Goal: Find specific page/section: Find specific page/section

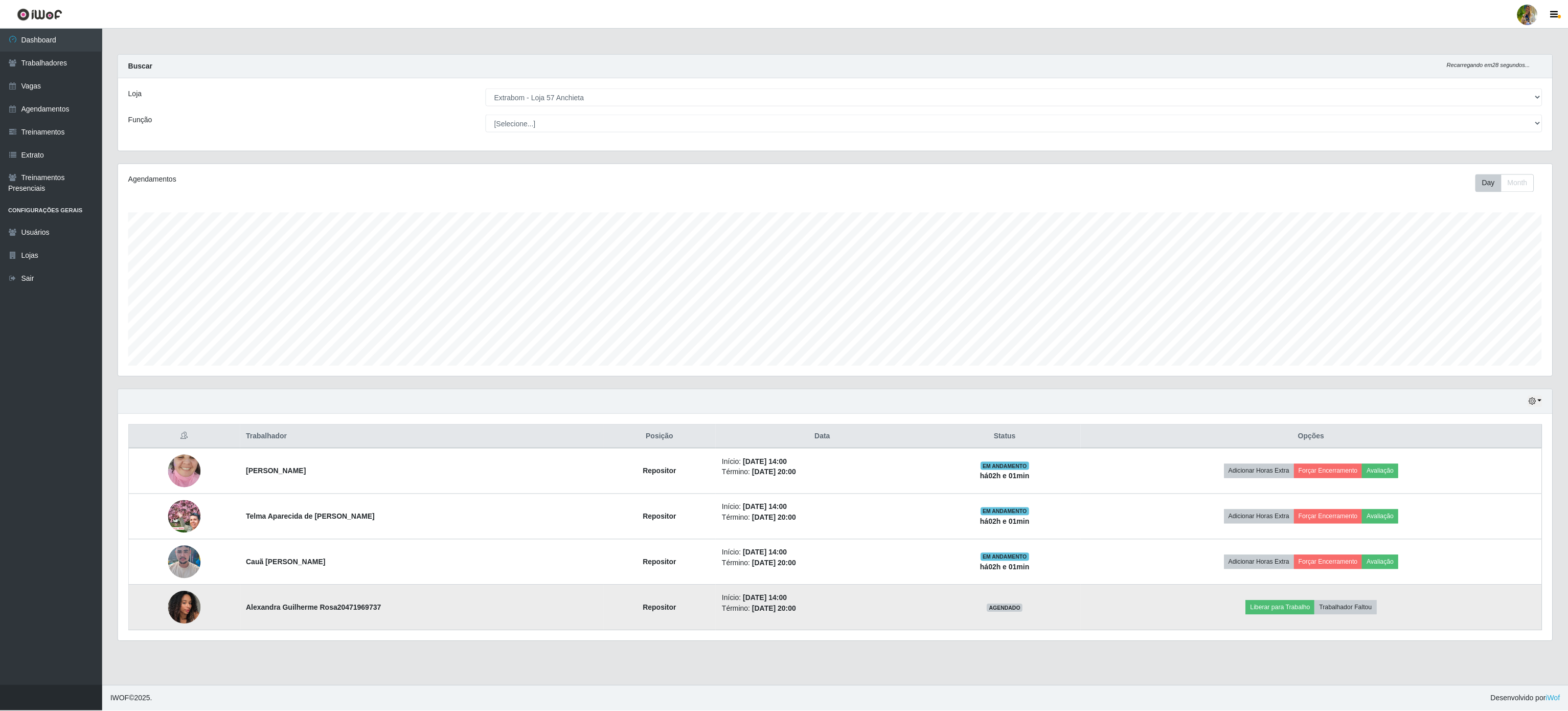
scroll to position [213, 1436]
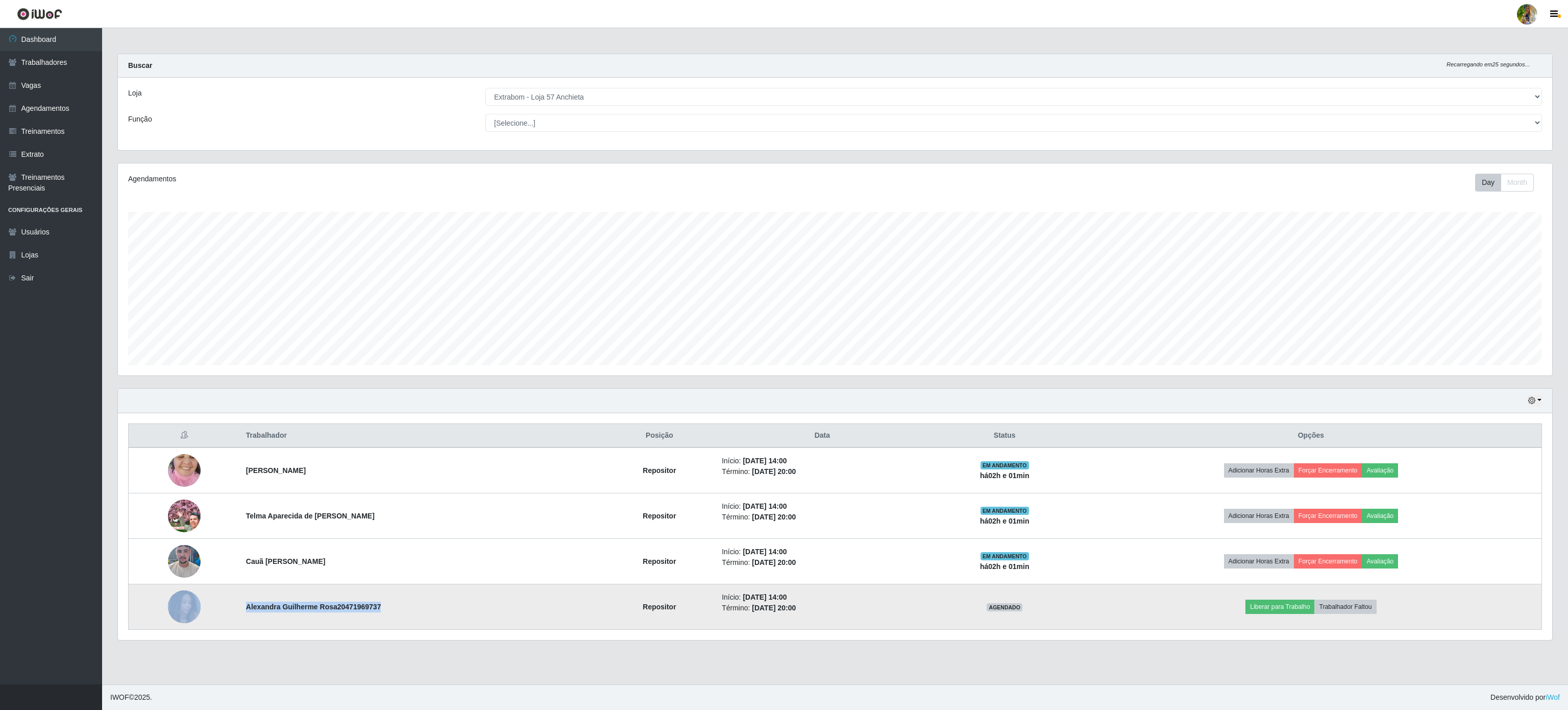
drag, startPoint x: 233, startPoint y: 608, endPoint x: 386, endPoint y: 609, distance: 153.0
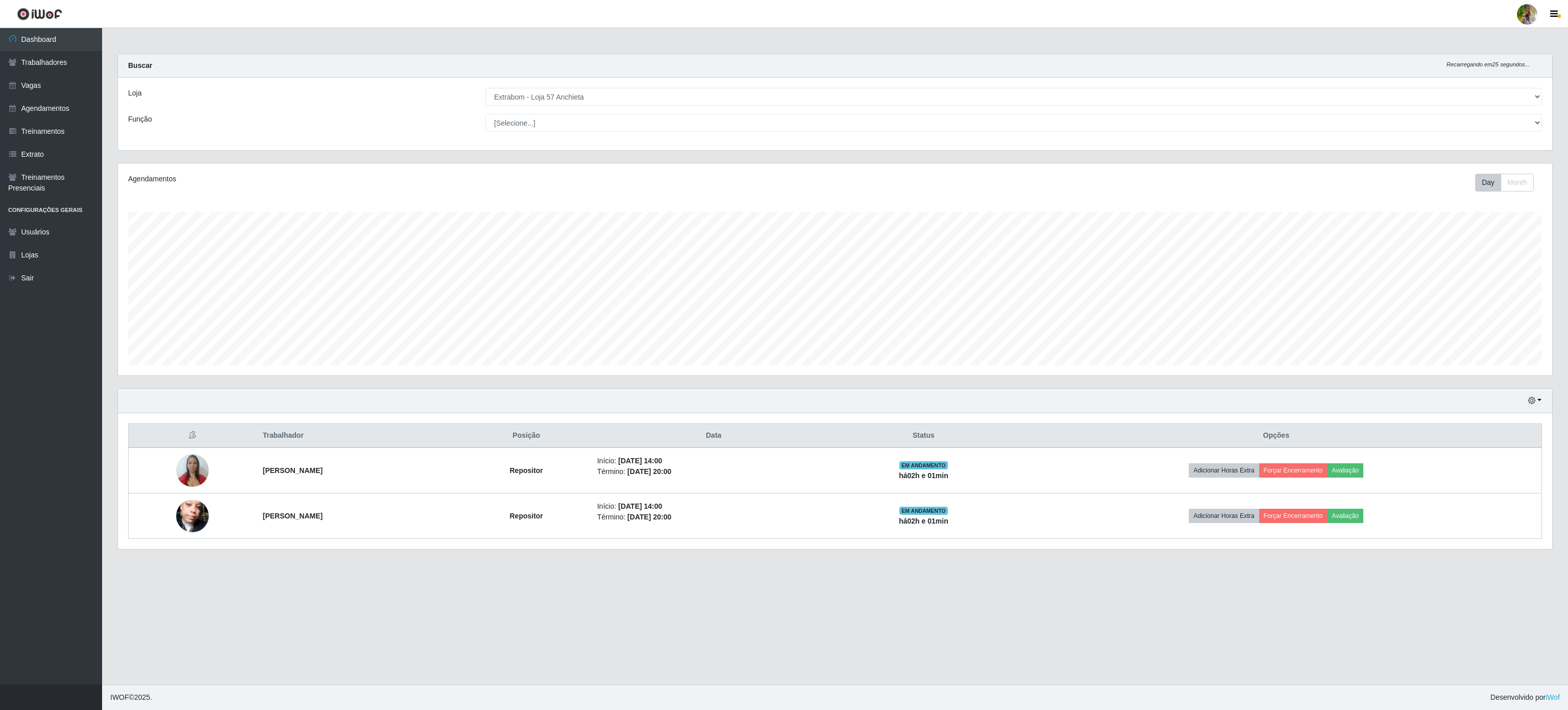
click at [387, 618] on main "Carregando... Buscar Recarregando em 25 segundos... Loja [Selecione...] Atacado…" at bounding box center [834, 356] width 1466 height 656
click at [547, 98] on select "[Selecione...] Atacado Vem - [GEOGRAPHIC_DATA] 30 Laranjeiras Velha Atacado Vem…" at bounding box center [1014, 96] width 1056 height 18
click at [485, 88] on select "[Selecione...] Atacado Vem - [GEOGRAPHIC_DATA] 30 Laranjeiras Velha Atacado Vem…" at bounding box center [1014, 96] width 1056 height 18
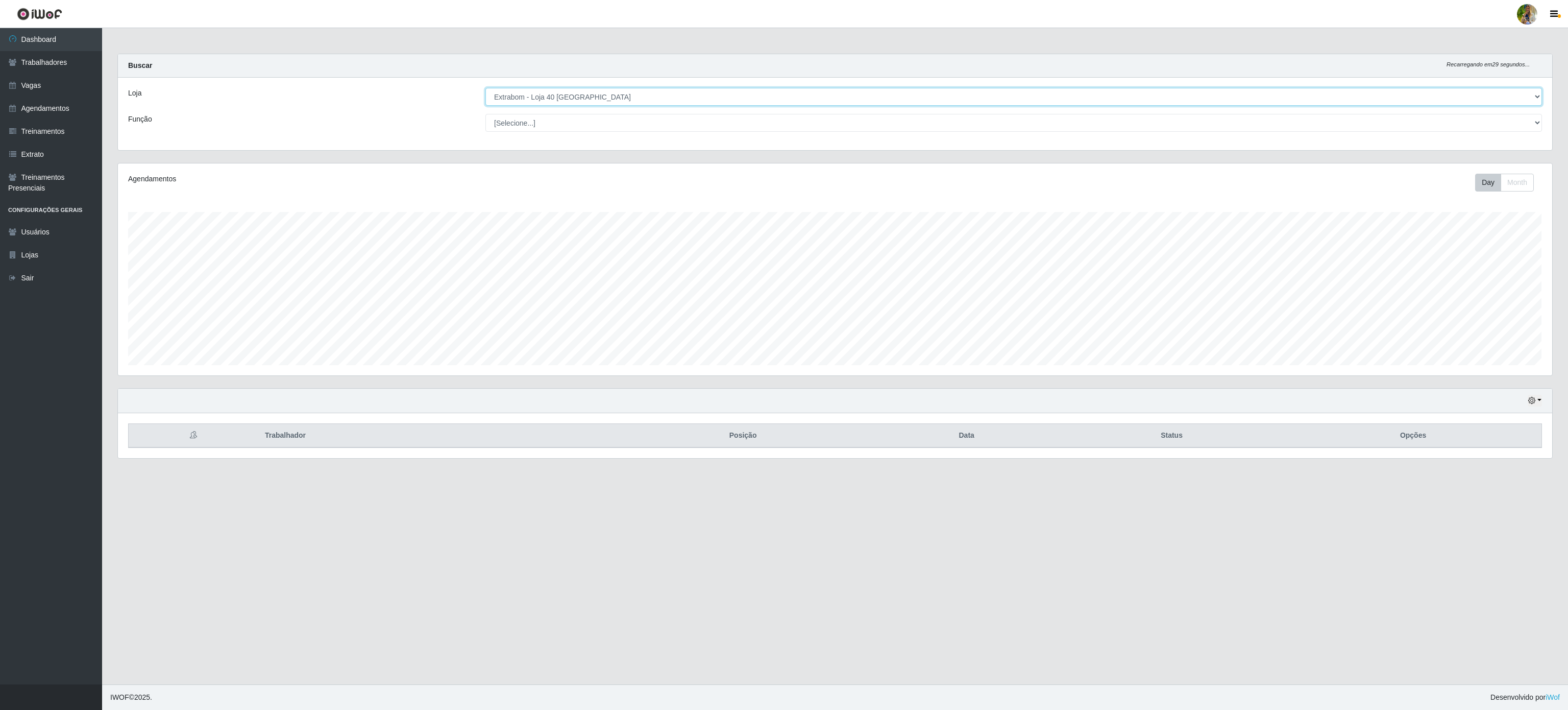
click at [593, 100] on select "[Selecione...] Atacado Vem - [GEOGRAPHIC_DATA] 30 Laranjeiras Velha Atacado Vem…" at bounding box center [1014, 96] width 1056 height 18
click at [485, 88] on select "[Selecione...] Atacado Vem - [GEOGRAPHIC_DATA] 30 Laranjeiras Velha Atacado Vem…" at bounding box center [1014, 96] width 1056 height 18
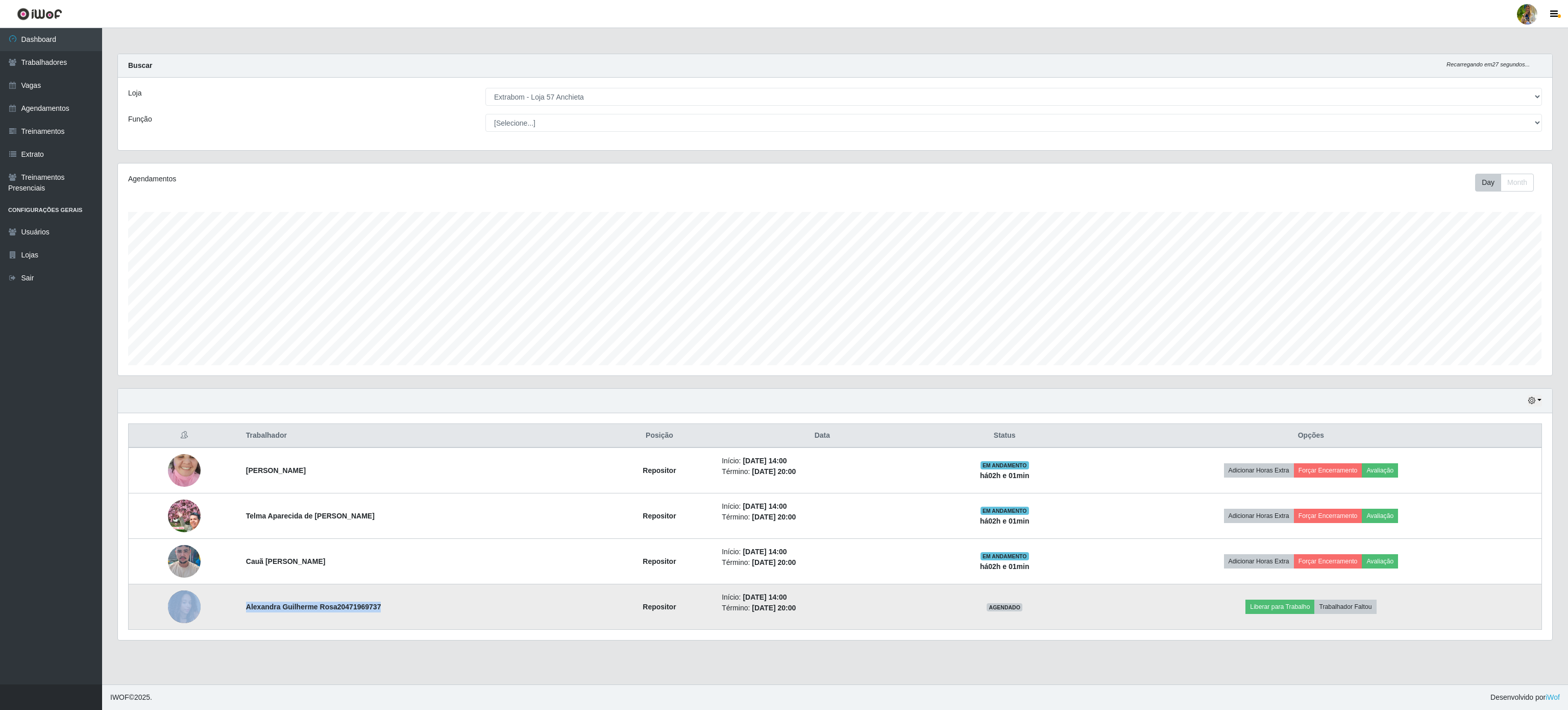
drag, startPoint x: 236, startPoint y: 614, endPoint x: 377, endPoint y: 605, distance: 141.3
click at [377, 605] on tr "Alexandra Guilherme Rosa20471969737 Repositor Início: [DATE] 14:00 Término: [DA…" at bounding box center [835, 607] width 1413 height 46
click at [382, 608] on td "Alexandra Guilherme Rosa20471969737" at bounding box center [421, 607] width 364 height 46
click at [262, 619] on td "Alexandra Guilherme Rosa20471969737" at bounding box center [421, 607] width 364 height 46
drag, startPoint x: 246, startPoint y: 608, endPoint x: 386, endPoint y: 610, distance: 140.0
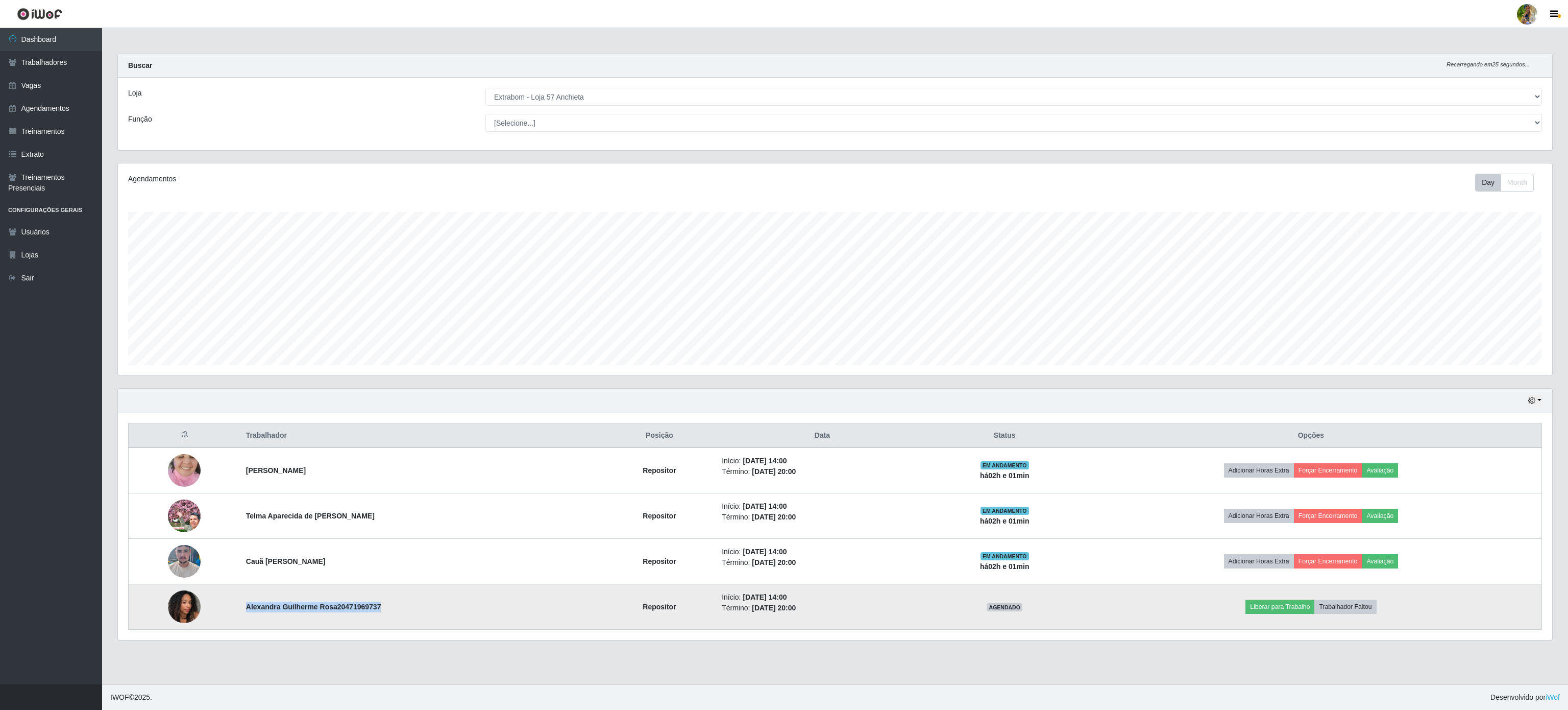
click at [386, 610] on td "Alexandra Guilherme Rosa20471969737" at bounding box center [421, 607] width 364 height 46
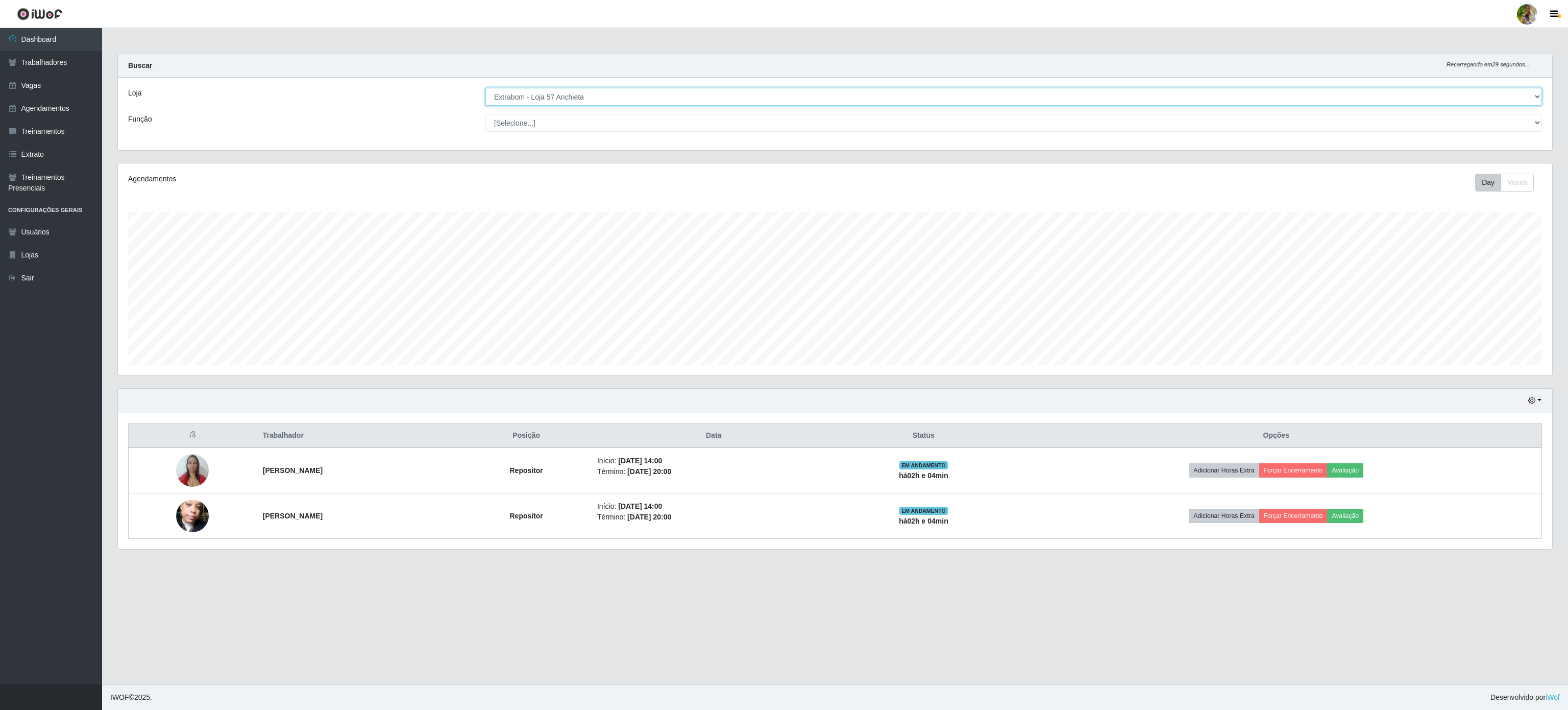
click at [522, 97] on select "[Selecione...] Atacado Vem - [GEOGRAPHIC_DATA] 30 Laranjeiras Velha Atacado Vem…" at bounding box center [1014, 96] width 1056 height 18
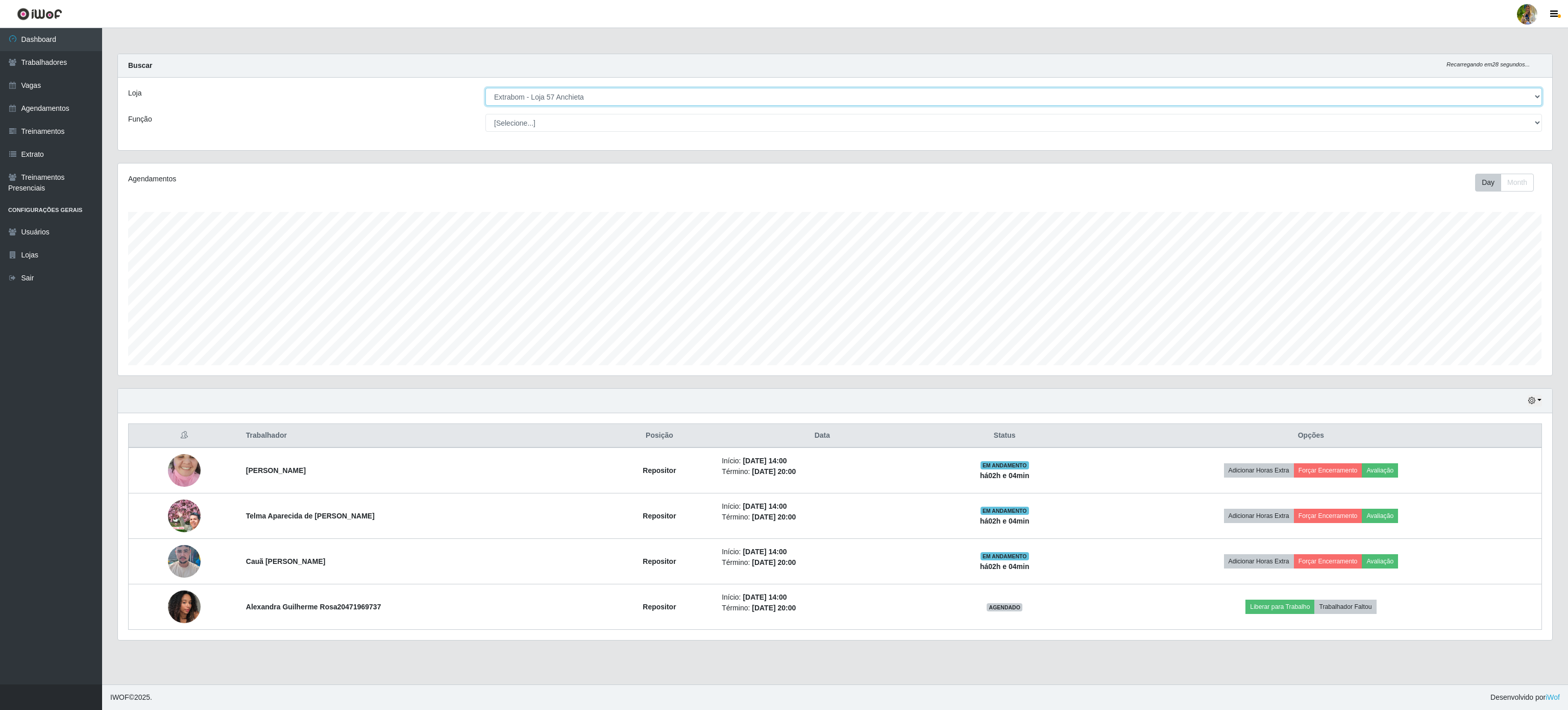
click at [485, 88] on select "[Selecione...] Atacado Vem - [GEOGRAPHIC_DATA] 30 Laranjeiras Velha Atacado Vem…" at bounding box center [1014, 96] width 1056 height 18
click at [632, 93] on select "[Selecione...] Atacado Vem - [GEOGRAPHIC_DATA] 30 Laranjeiras Velha Atacado Vem…" at bounding box center [1014, 96] width 1056 height 18
click at [485, 88] on select "[Selecione...] Atacado Vem - [GEOGRAPHIC_DATA] 30 Laranjeiras Velha Atacado Vem…" at bounding box center [1014, 96] width 1056 height 18
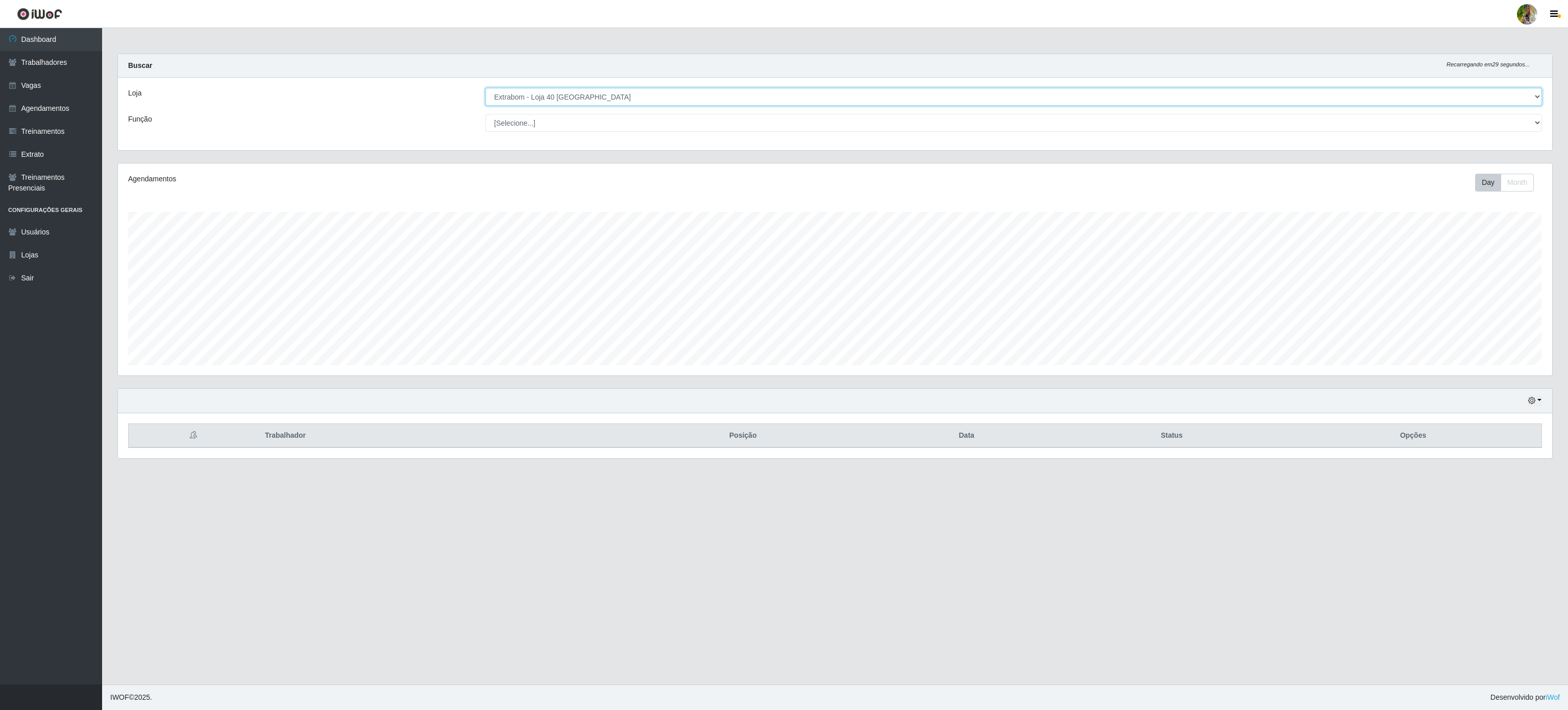
click at [589, 98] on select "[Selecione...] Atacado Vem - [GEOGRAPHIC_DATA] 30 Laranjeiras Velha Atacado Vem…" at bounding box center [1014, 96] width 1056 height 18
click at [485, 88] on select "[Selecione...] Atacado Vem - [GEOGRAPHIC_DATA] 30 Laranjeiras Velha Atacado Vem…" at bounding box center [1014, 96] width 1056 height 18
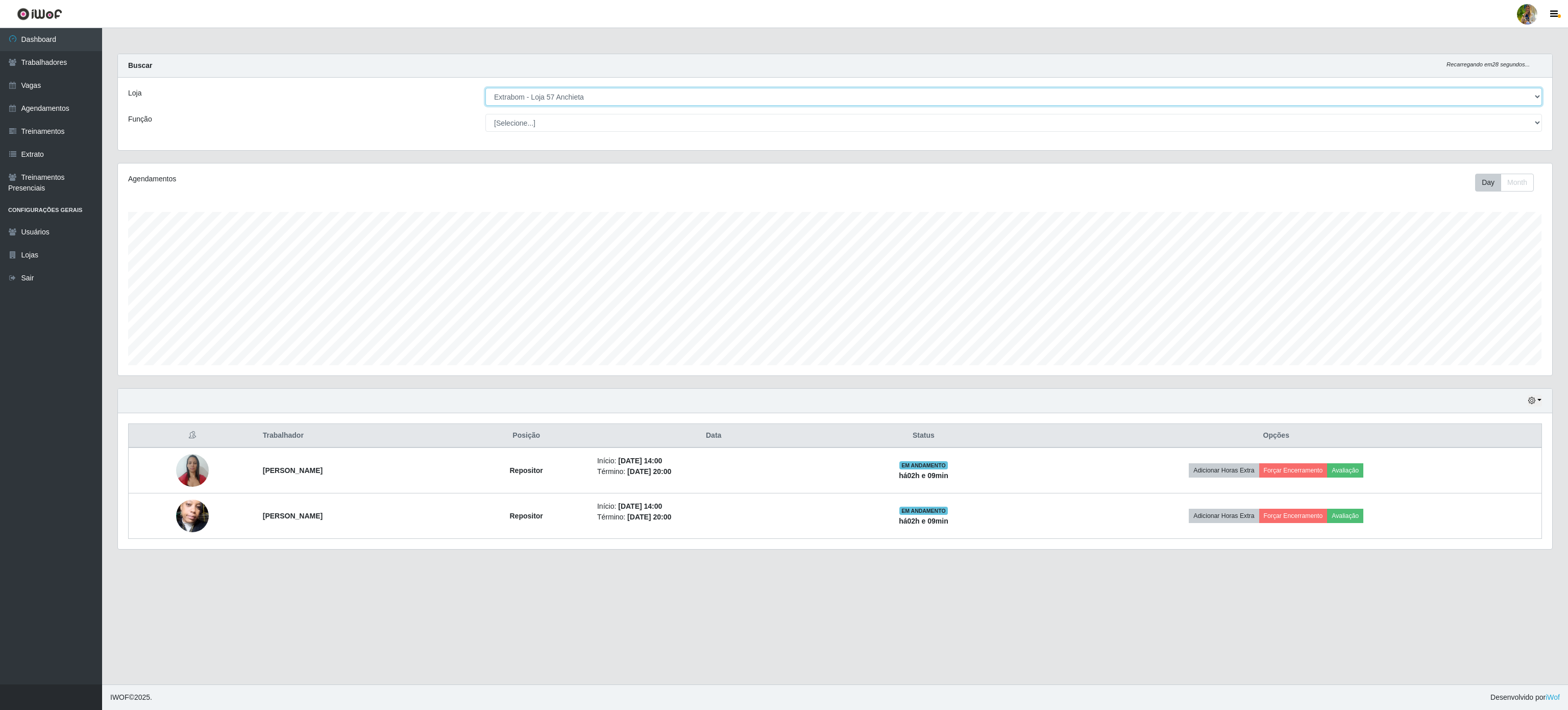
click at [593, 89] on select "[Selecione...] Atacado Vem - [GEOGRAPHIC_DATA] 30 Laranjeiras Velha Atacado Vem…" at bounding box center [1014, 96] width 1056 height 18
click at [485, 88] on select "[Selecione...] Atacado Vem - [GEOGRAPHIC_DATA] 30 Laranjeiras Velha Atacado Vem…" at bounding box center [1014, 96] width 1056 height 18
click at [613, 102] on select "[Selecione...] Atacado Vem - [GEOGRAPHIC_DATA] 30 Laranjeiras Velha Atacado Vem…" at bounding box center [1014, 96] width 1056 height 18
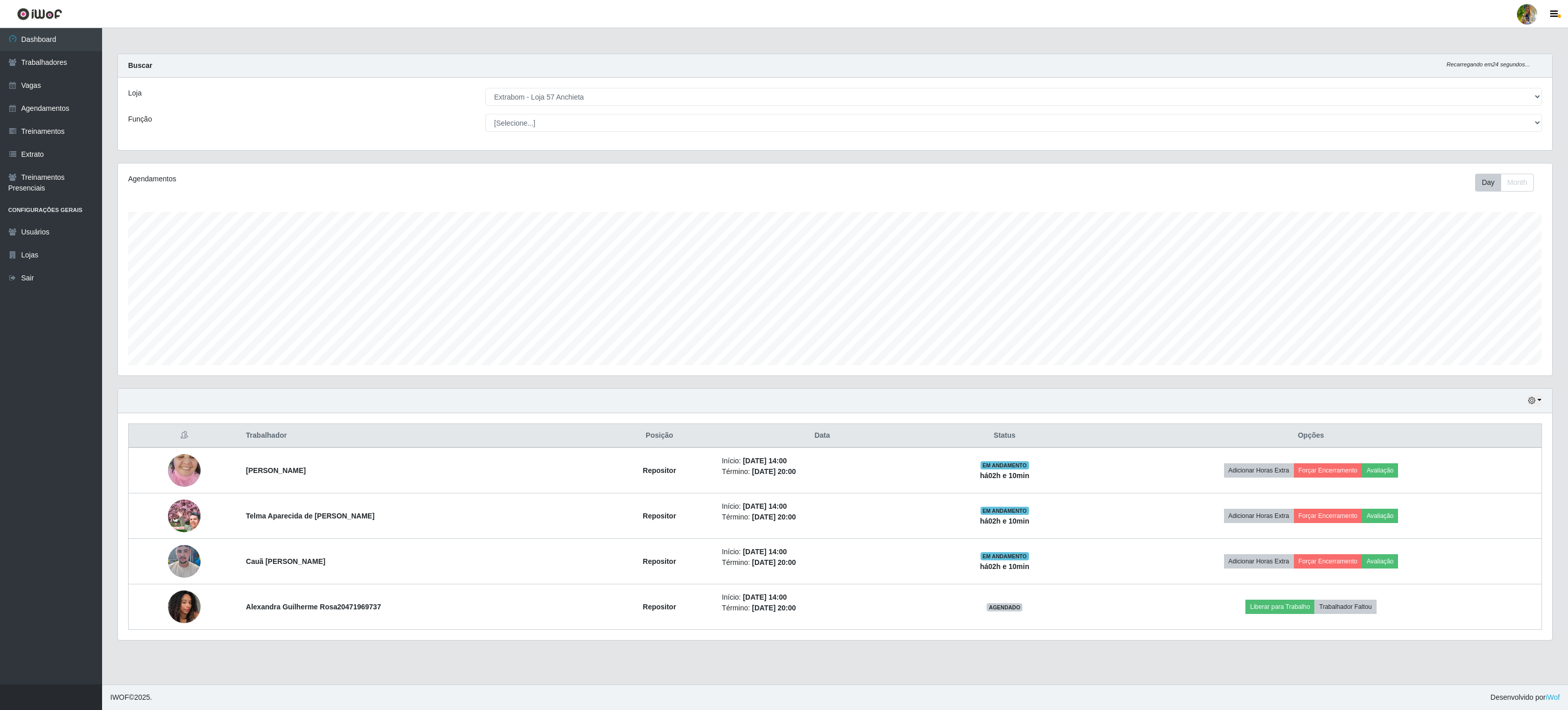
click at [291, 388] on div "Agendamentos Day Month 21/08 Agendamentos 65.89" at bounding box center [835, 275] width 1451 height 225
click at [1535, 397] on button "button" at bounding box center [1535, 401] width 14 height 12
click at [1524, 439] on button "1 dia" at bounding box center [1500, 441] width 80 height 21
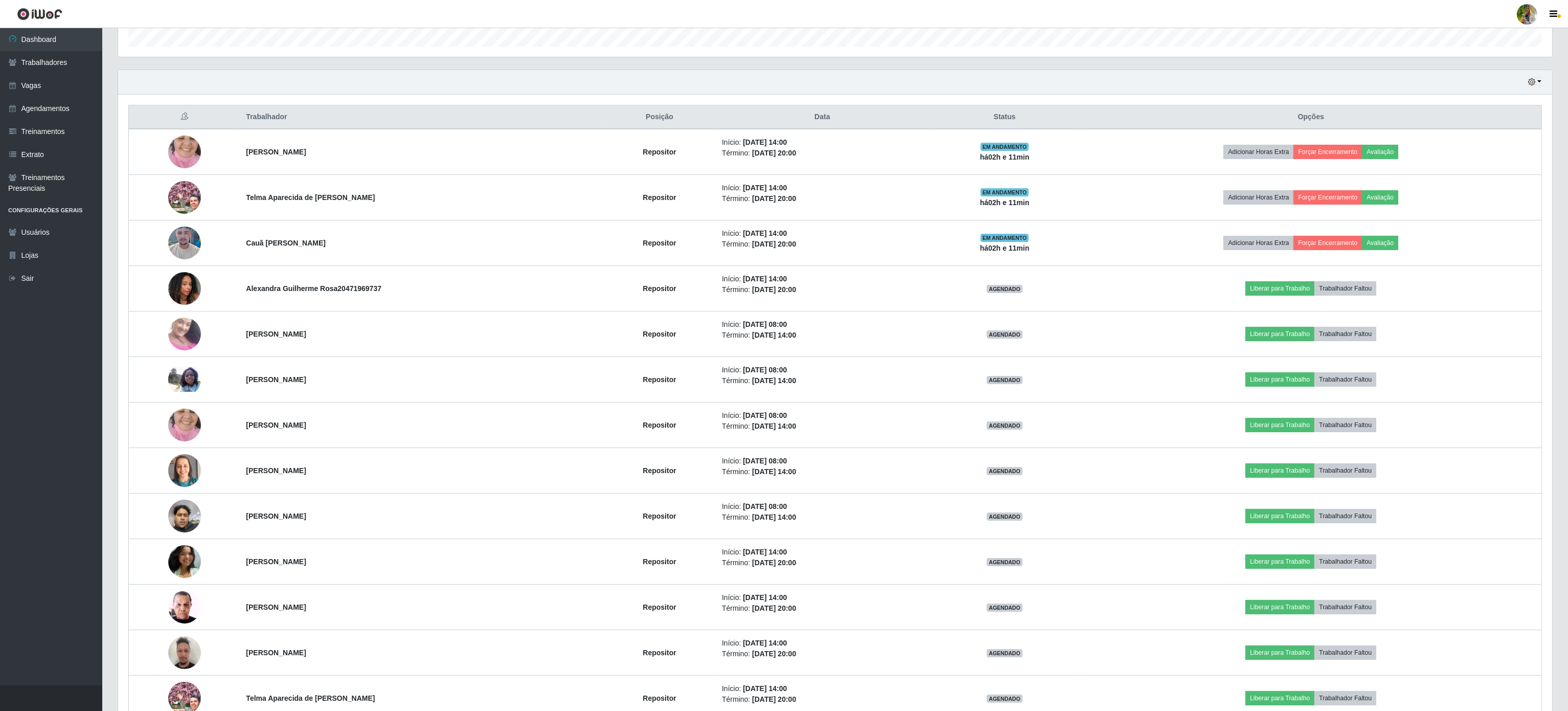
scroll to position [283, 0]
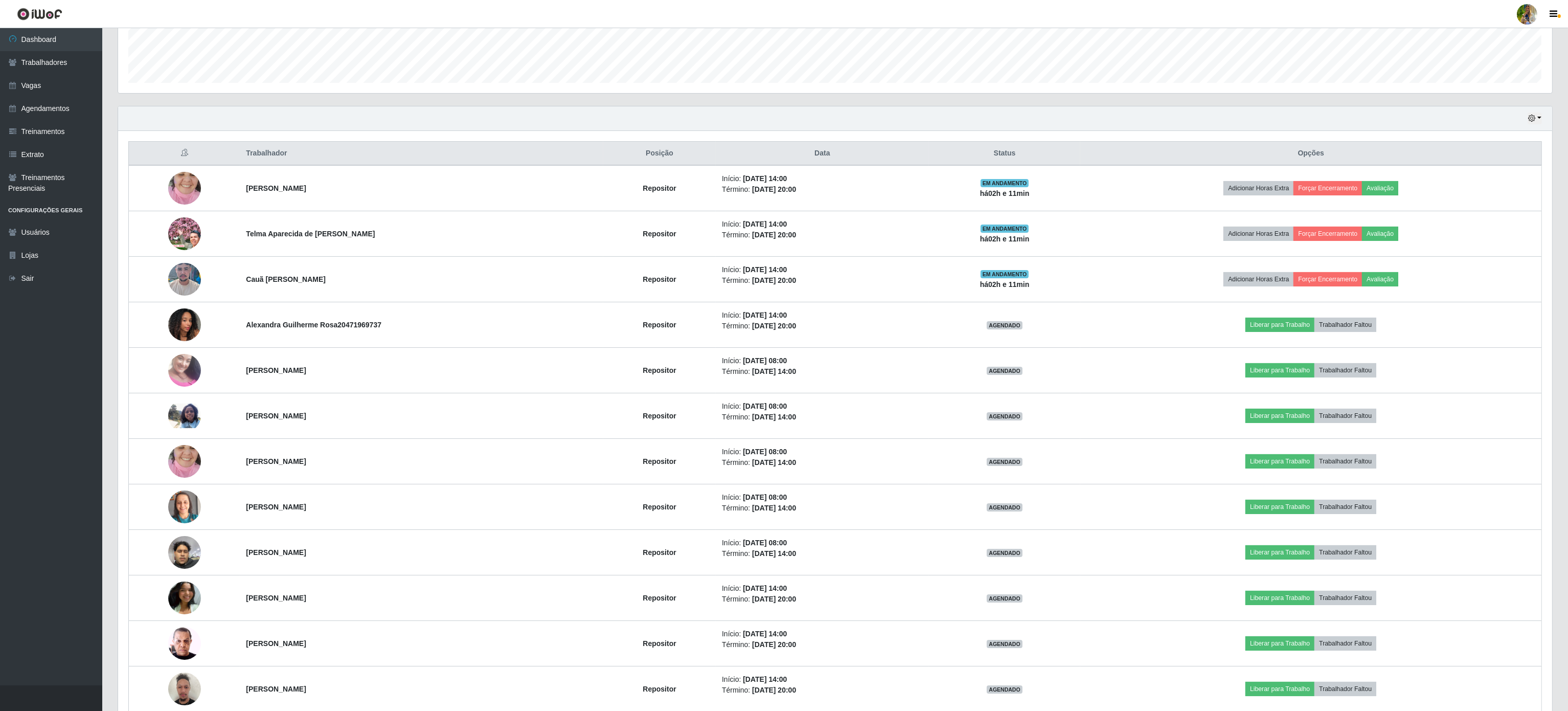
click at [1532, 127] on div "Hoje 1 dia 3 dias 1 Semana Não encerrados" at bounding box center [835, 119] width 1434 height 25
click at [1532, 118] on icon "button" at bounding box center [1532, 118] width 7 height 7
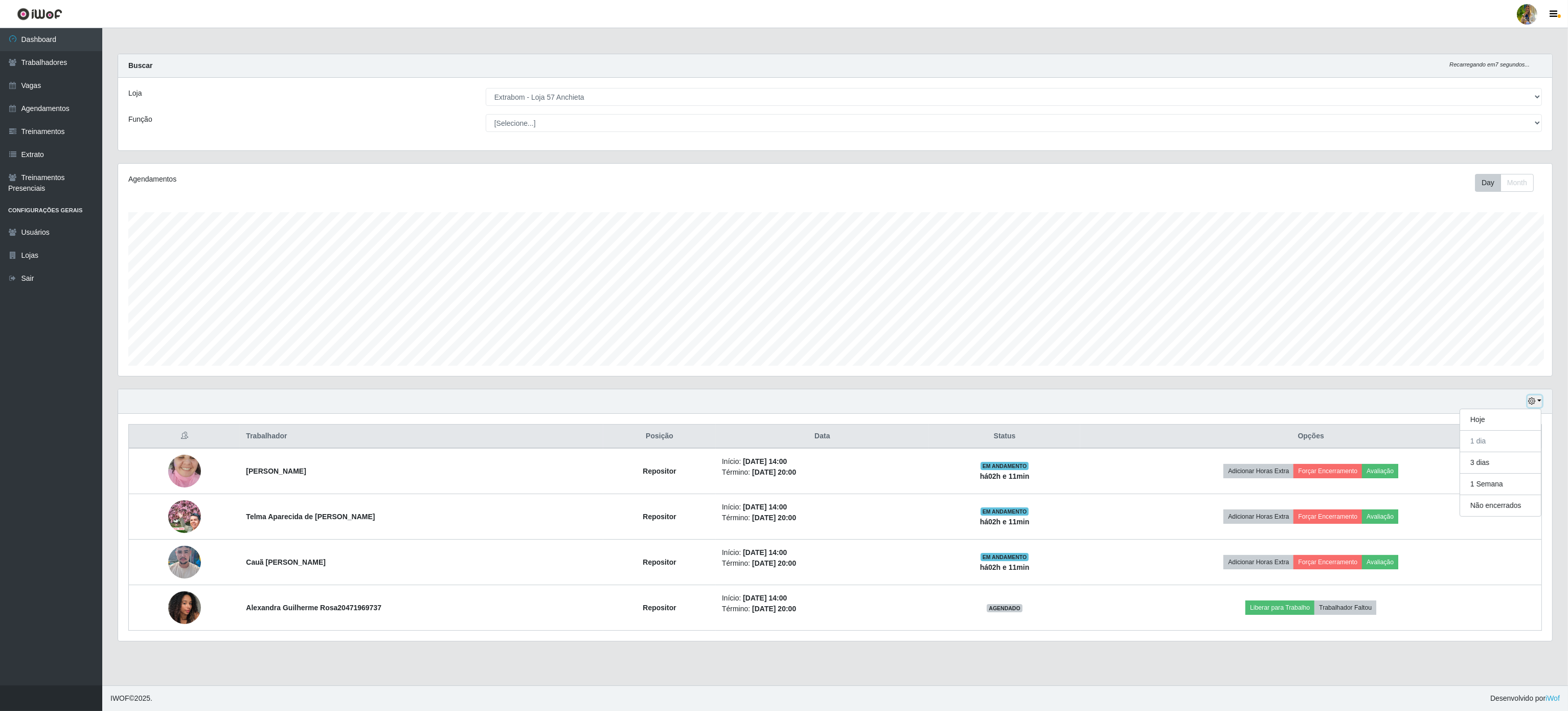
scroll to position [213, 1436]
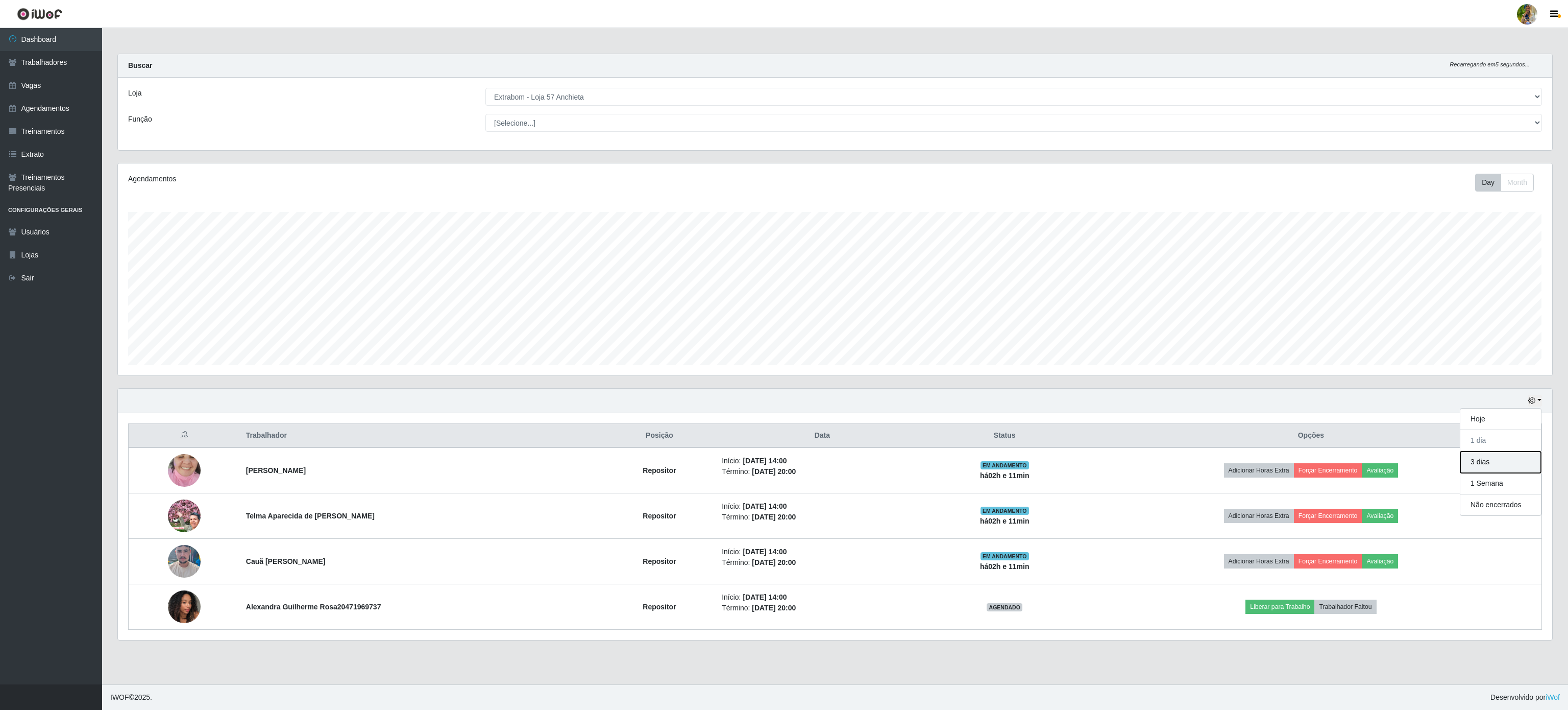
click at [1509, 457] on button "3 dias" at bounding box center [1500, 462] width 80 height 21
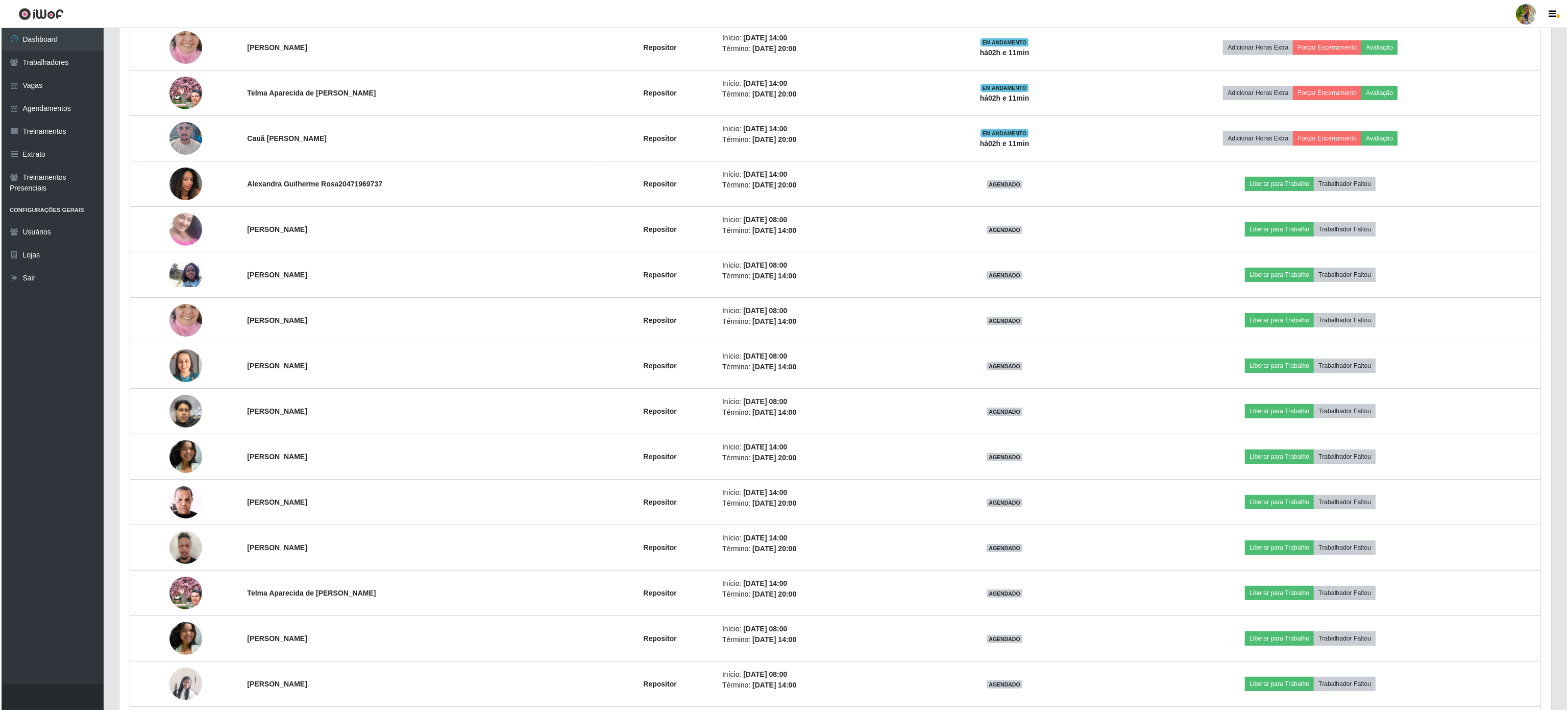
scroll to position [0, 0]
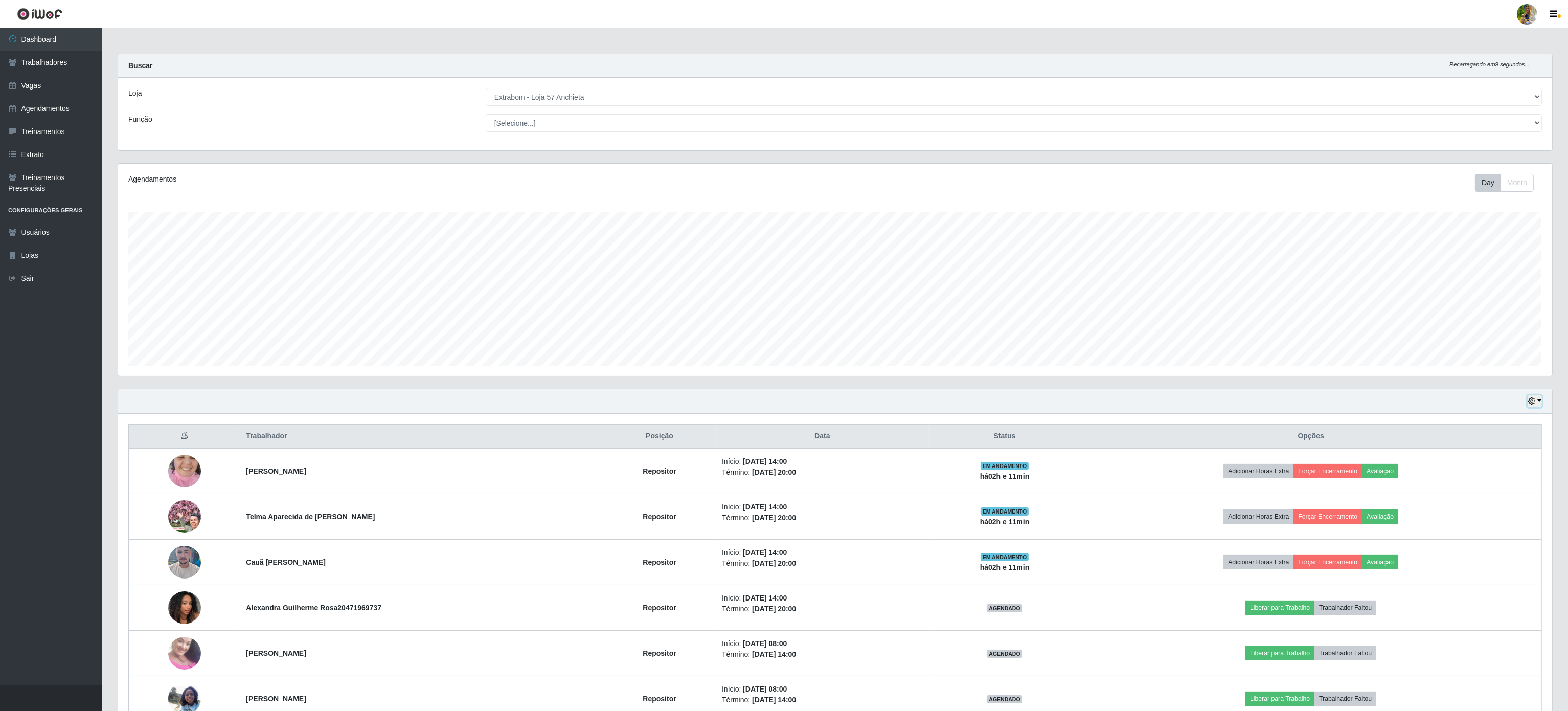
click at [1539, 407] on button "button" at bounding box center [1534, 401] width 14 height 12
click at [1518, 482] on button "1 Semana" at bounding box center [1500, 484] width 80 height 21
click at [1540, 406] on button "button" at bounding box center [1534, 401] width 14 height 12
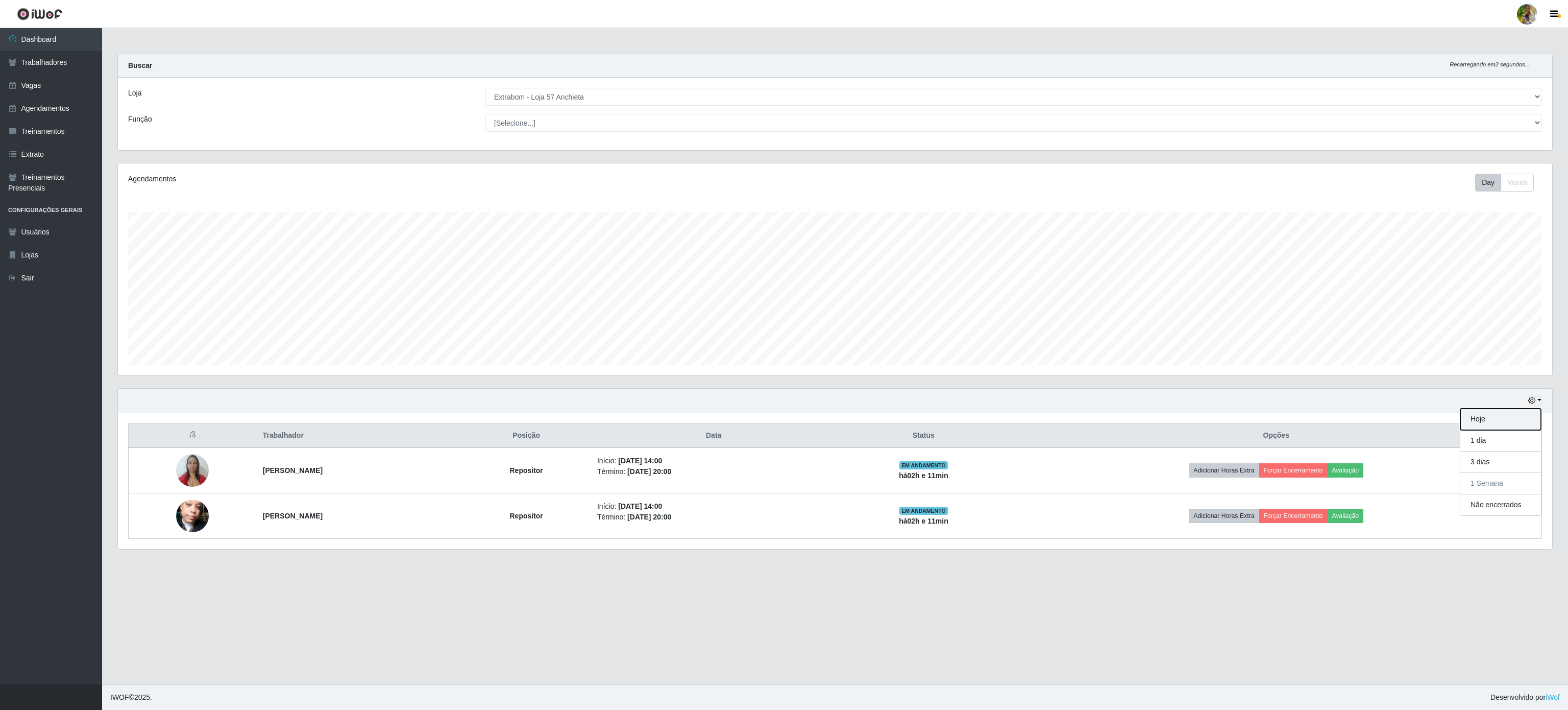
click at [1500, 419] on button "Hoje" at bounding box center [1500, 419] width 80 height 21
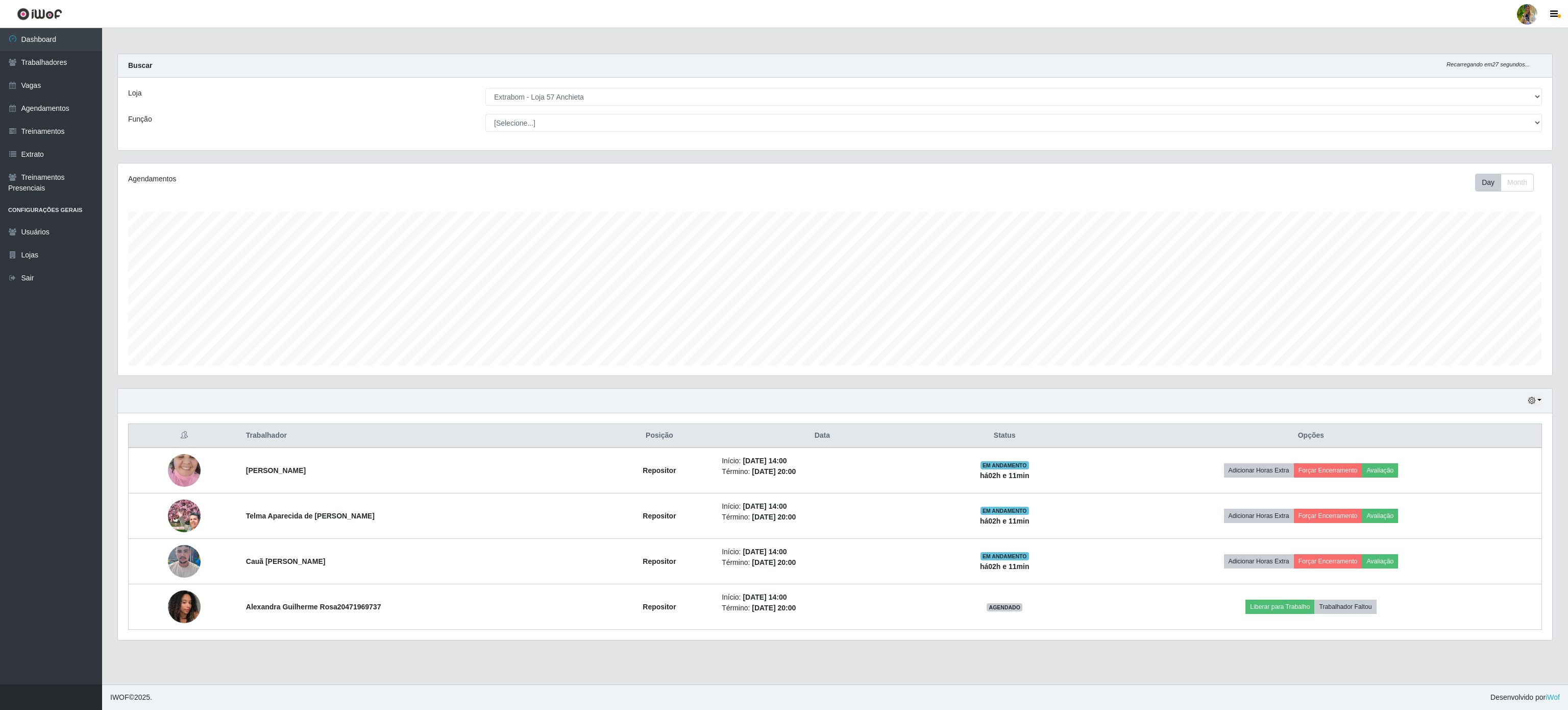
click at [1524, 401] on div "Hoje 1 dia 3 dias 1 Semana Não encerrados" at bounding box center [835, 401] width 1434 height 25
click at [1533, 409] on div "Hoje 1 dia 3 dias 1 Semana Não encerrados" at bounding box center [835, 401] width 1434 height 25
drag, startPoint x: 1531, startPoint y: 396, endPoint x: 1526, endPoint y: 399, distance: 5.8
click at [1531, 396] on div "Hoje 1 dia 3 dias 1 Semana Não encerrados" at bounding box center [835, 401] width 1434 height 25
click at [1537, 403] on button "button" at bounding box center [1535, 401] width 14 height 12
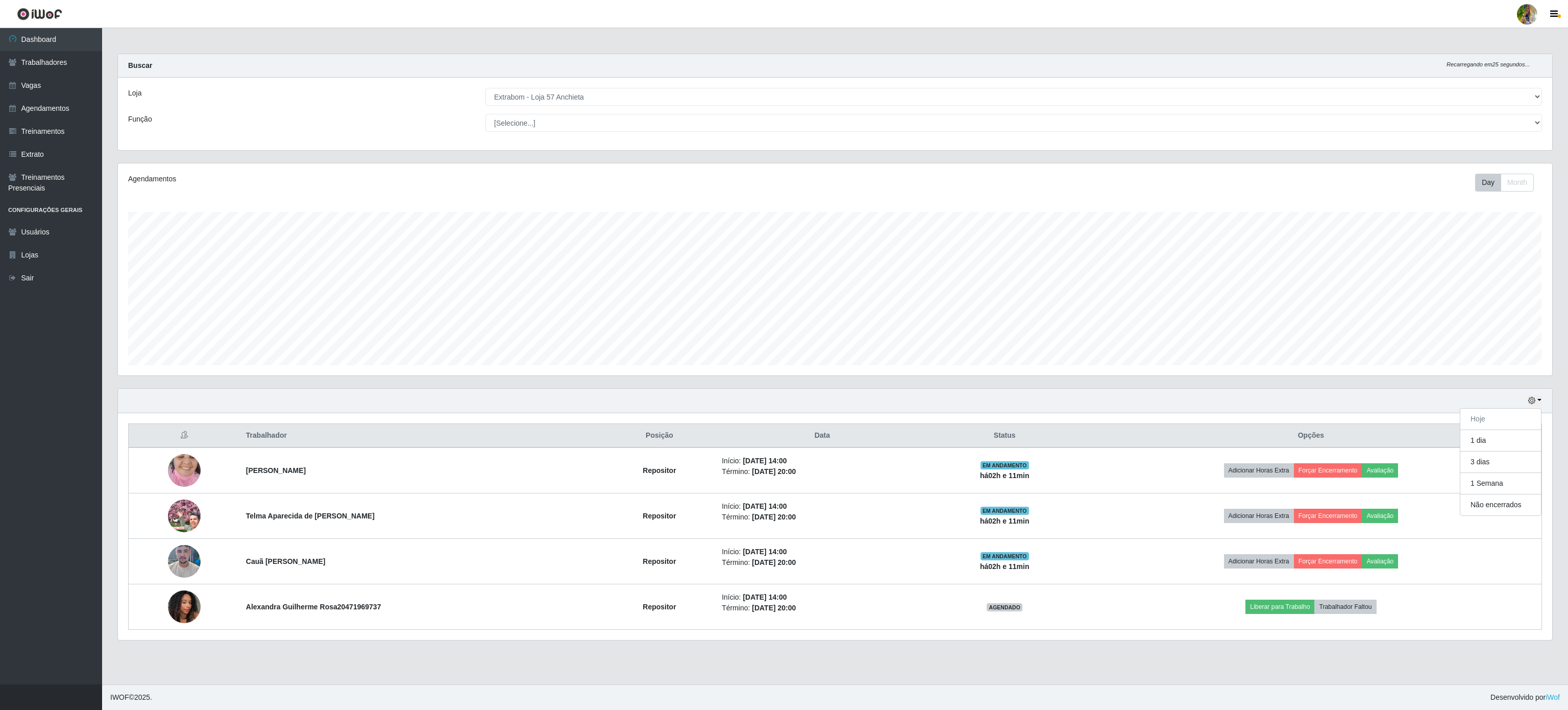
click at [1119, 370] on div "Agendamentos Day Month 08/09 Agendamentos 47.87" at bounding box center [835, 269] width 1434 height 212
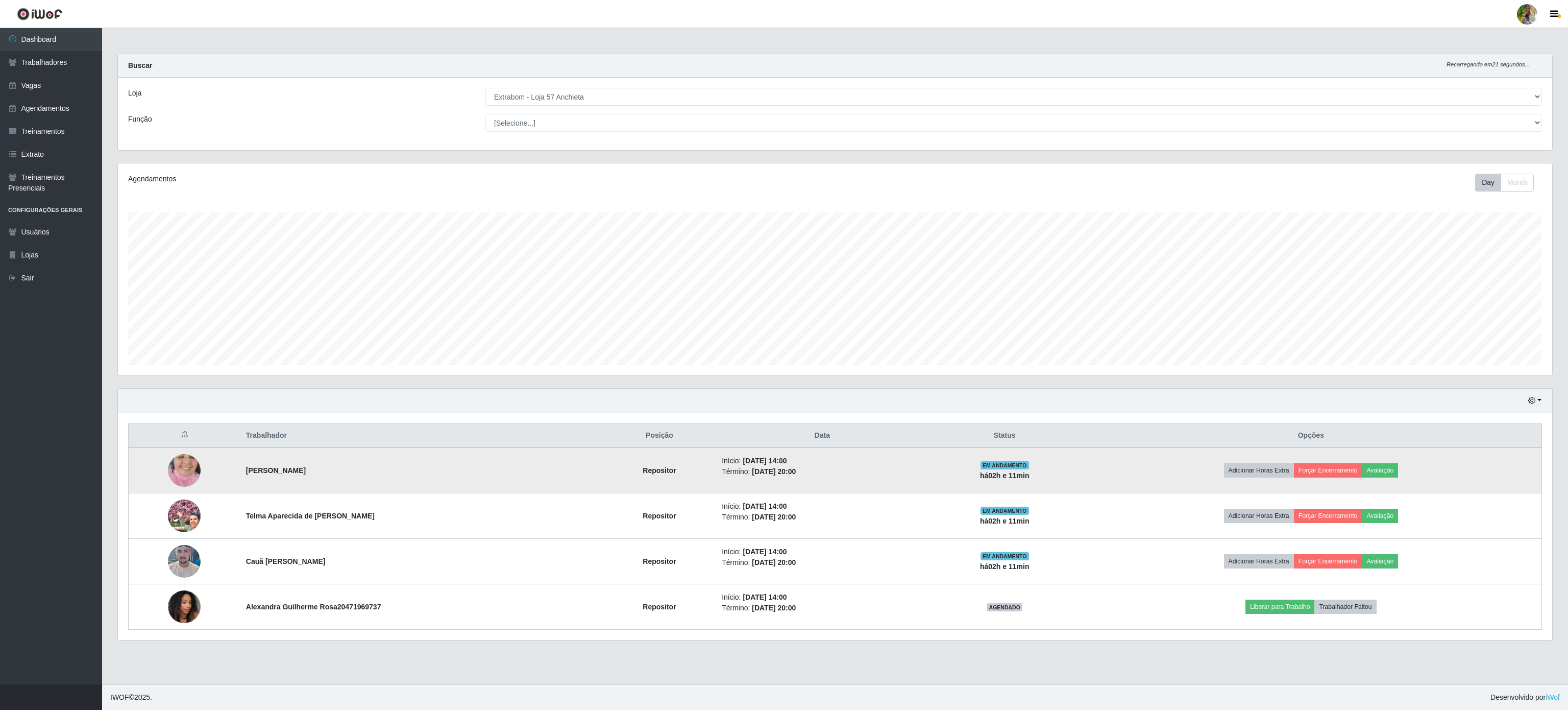
drag, startPoint x: 730, startPoint y: 466, endPoint x: 806, endPoint y: 463, distance: 76.1
click at [806, 463] on li "Início: [DATE] 14:00" at bounding box center [822, 461] width 201 height 11
click at [776, 465] on time "[DATE] 14:00" at bounding box center [765, 461] width 44 height 8
drag, startPoint x: 702, startPoint y: 466, endPoint x: 802, endPoint y: 467, distance: 100.0
click at [802, 466] on li "Início: [DATE] 14:00" at bounding box center [822, 461] width 201 height 11
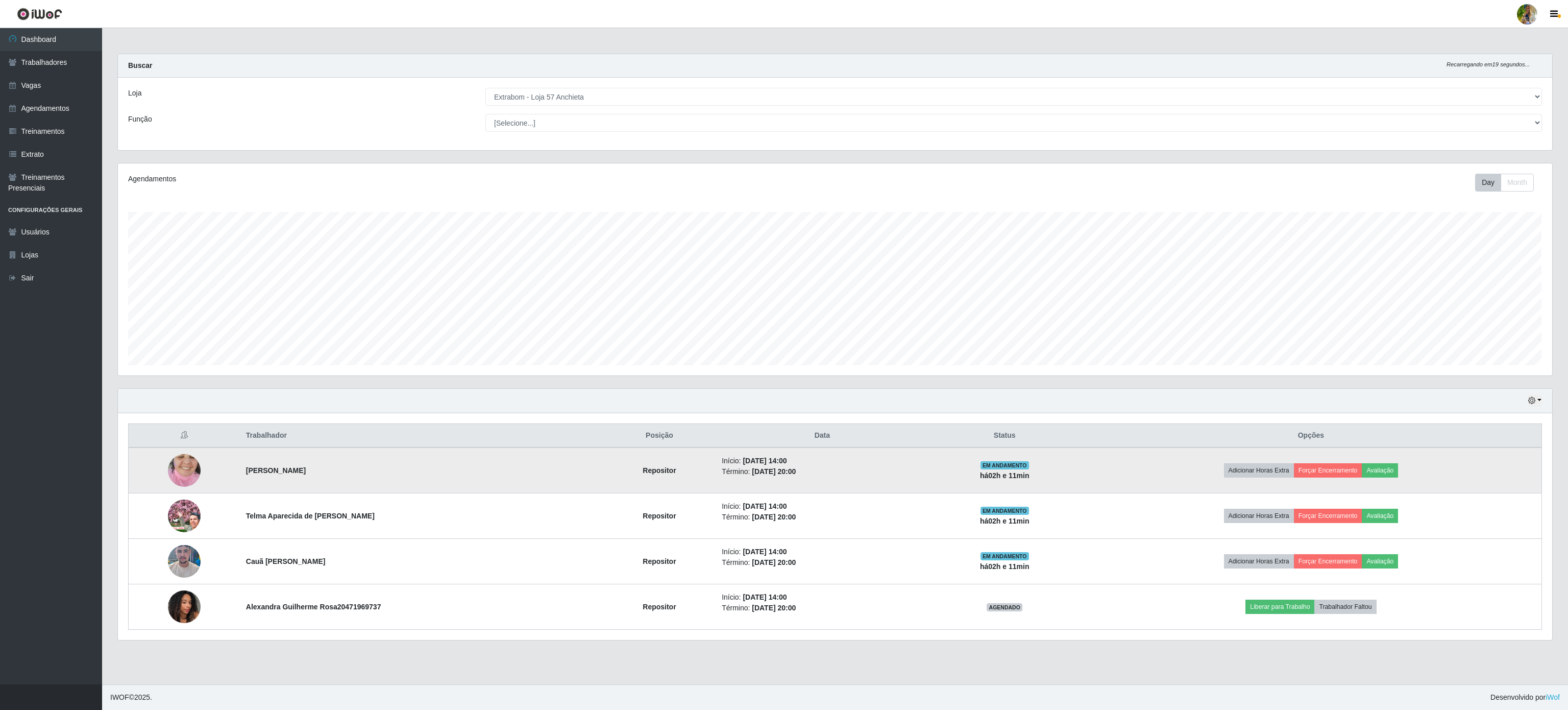
click at [802, 466] on li "Início: [DATE] 14:00" at bounding box center [822, 461] width 201 height 11
drag, startPoint x: 766, startPoint y: 464, endPoint x: 790, endPoint y: 464, distance: 24.0
click at [790, 464] on li "Início: [DATE] 14:00" at bounding box center [822, 461] width 201 height 11
click at [753, 457] on td "Início: [DATE] 14:00 Término: [DATE] 20:00" at bounding box center [822, 470] width 213 height 46
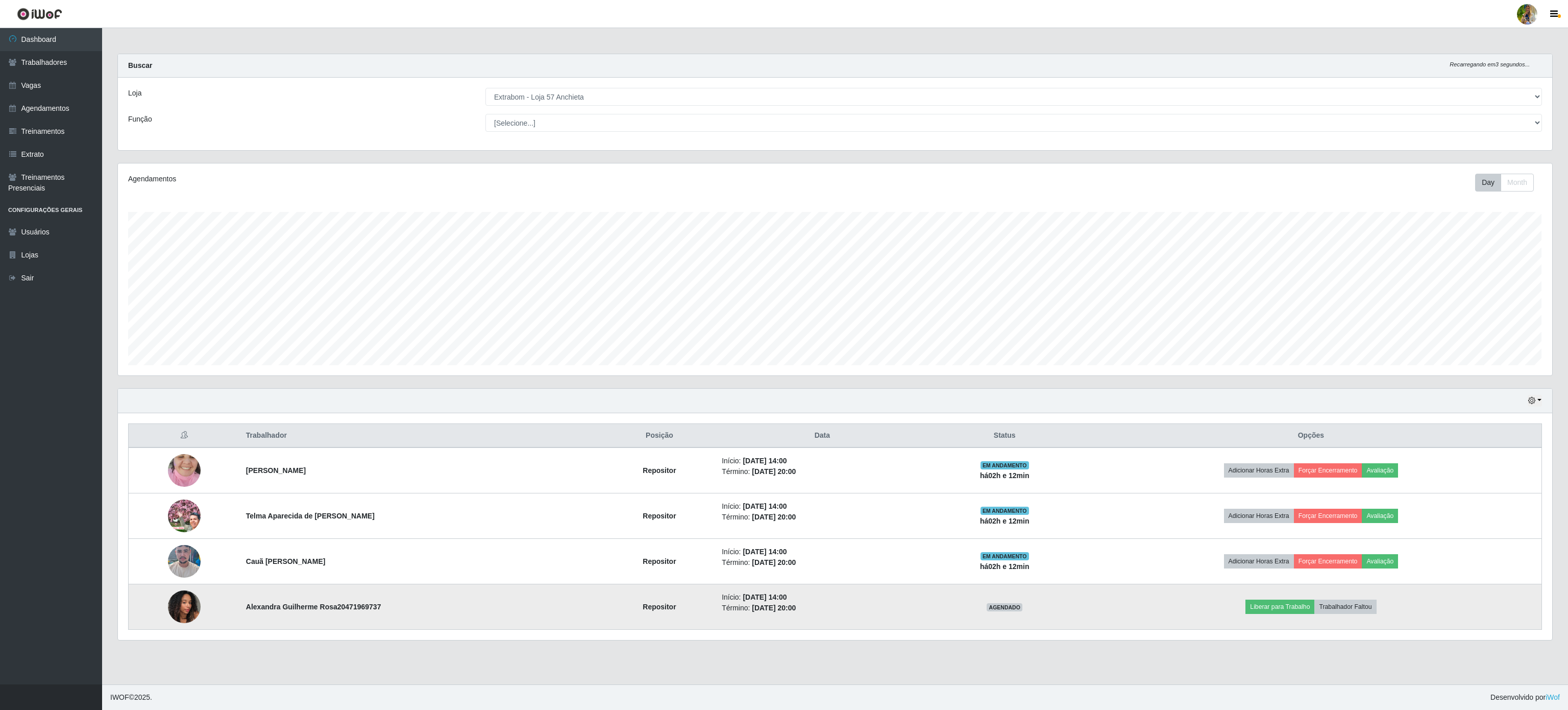
drag, startPoint x: 698, startPoint y: 597, endPoint x: 793, endPoint y: 595, distance: 95.0
click at [793, 595] on td "Início: [DATE] 14:00 Término: [DATE] 20:00" at bounding box center [822, 607] width 213 height 46
click at [790, 595] on td "Início: [DATE] 14:00 Término: [DATE] 20:00" at bounding box center [822, 607] width 213 height 46
click at [757, 609] on time "[DATE] 20:00" at bounding box center [774, 608] width 44 height 8
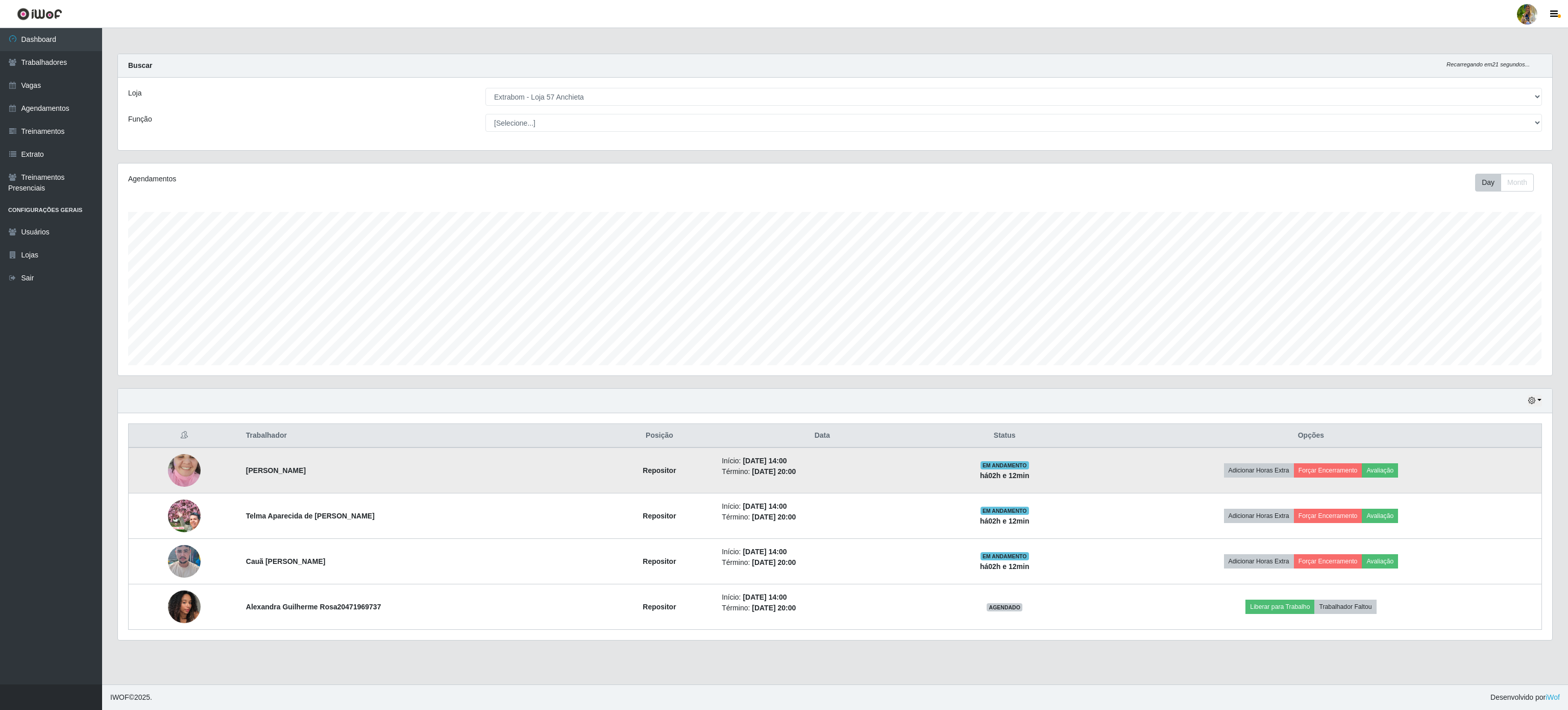
drag, startPoint x: 764, startPoint y: 466, endPoint x: 793, endPoint y: 465, distance: 29.0
click at [793, 465] on li "Início: [DATE] 14:00" at bounding box center [822, 461] width 201 height 11
click at [798, 472] on li "Término: [DATE] 20:00" at bounding box center [822, 472] width 201 height 11
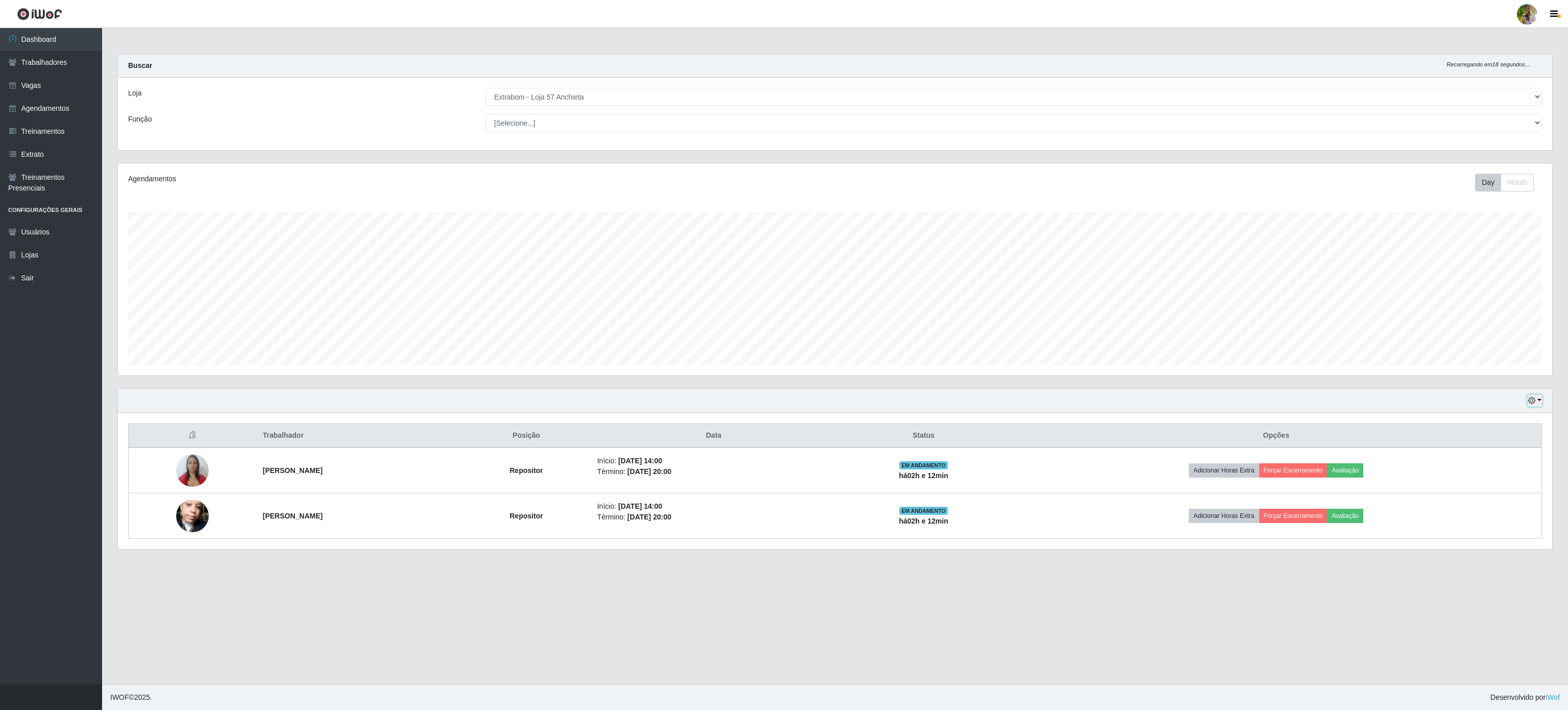
click at [1529, 401] on icon "button" at bounding box center [1532, 400] width 7 height 7
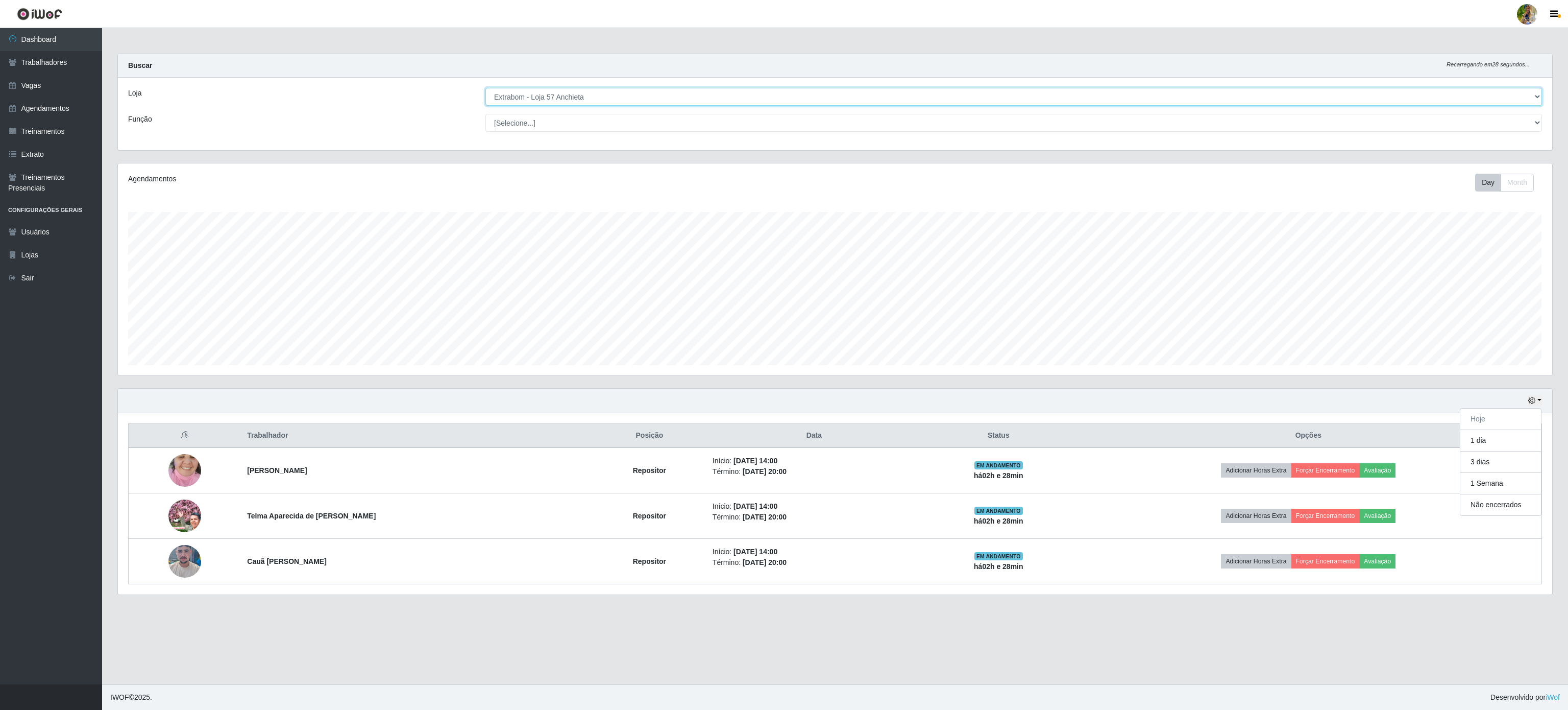
click at [578, 94] on select "[Selecione...] Atacado Vem - [GEOGRAPHIC_DATA] 30 Laranjeiras Velha Atacado Vem…" at bounding box center [1014, 96] width 1056 height 18
click at [485, 88] on select "[Selecione...] Atacado Vem - [GEOGRAPHIC_DATA] 30 Laranjeiras Velha Atacado Vem…" at bounding box center [1014, 96] width 1056 height 18
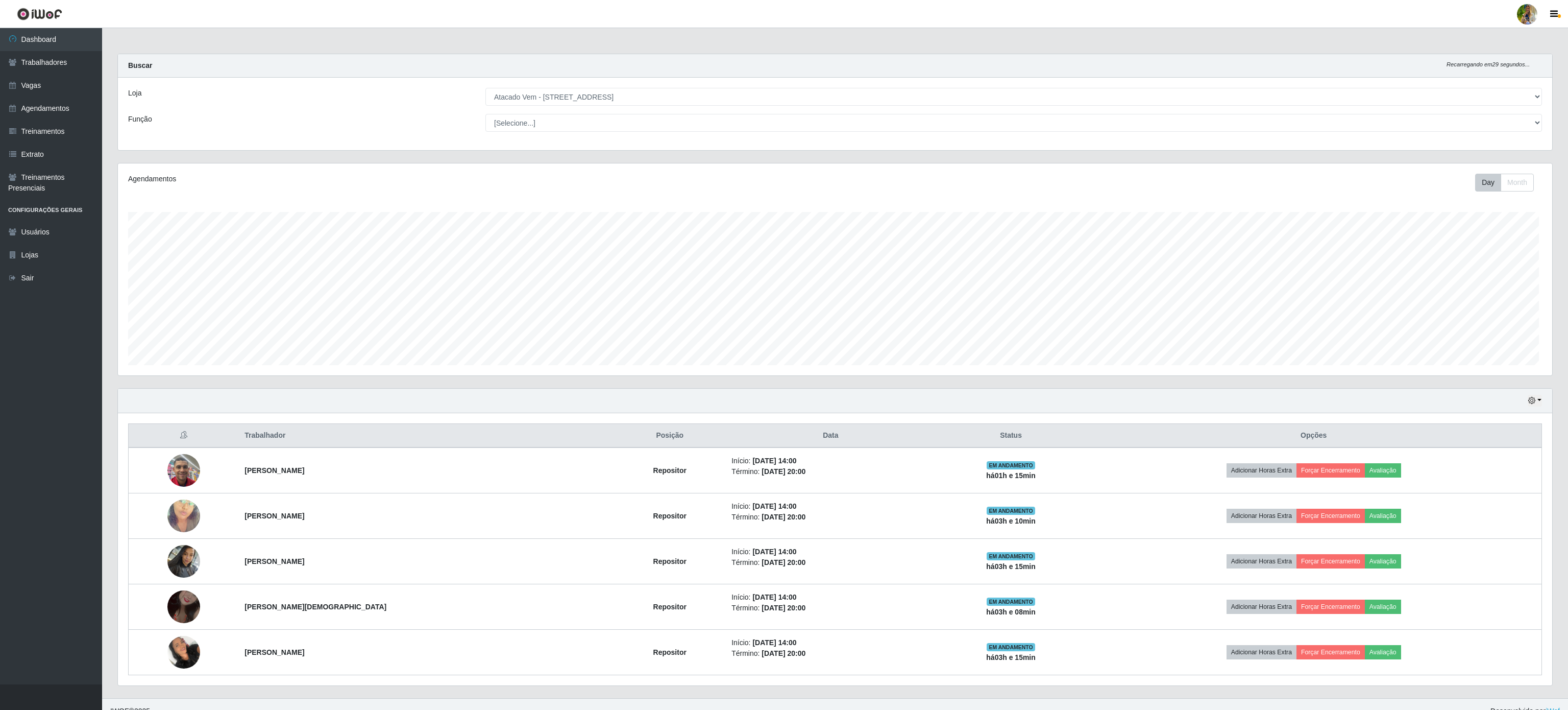
scroll to position [510424, 508978]
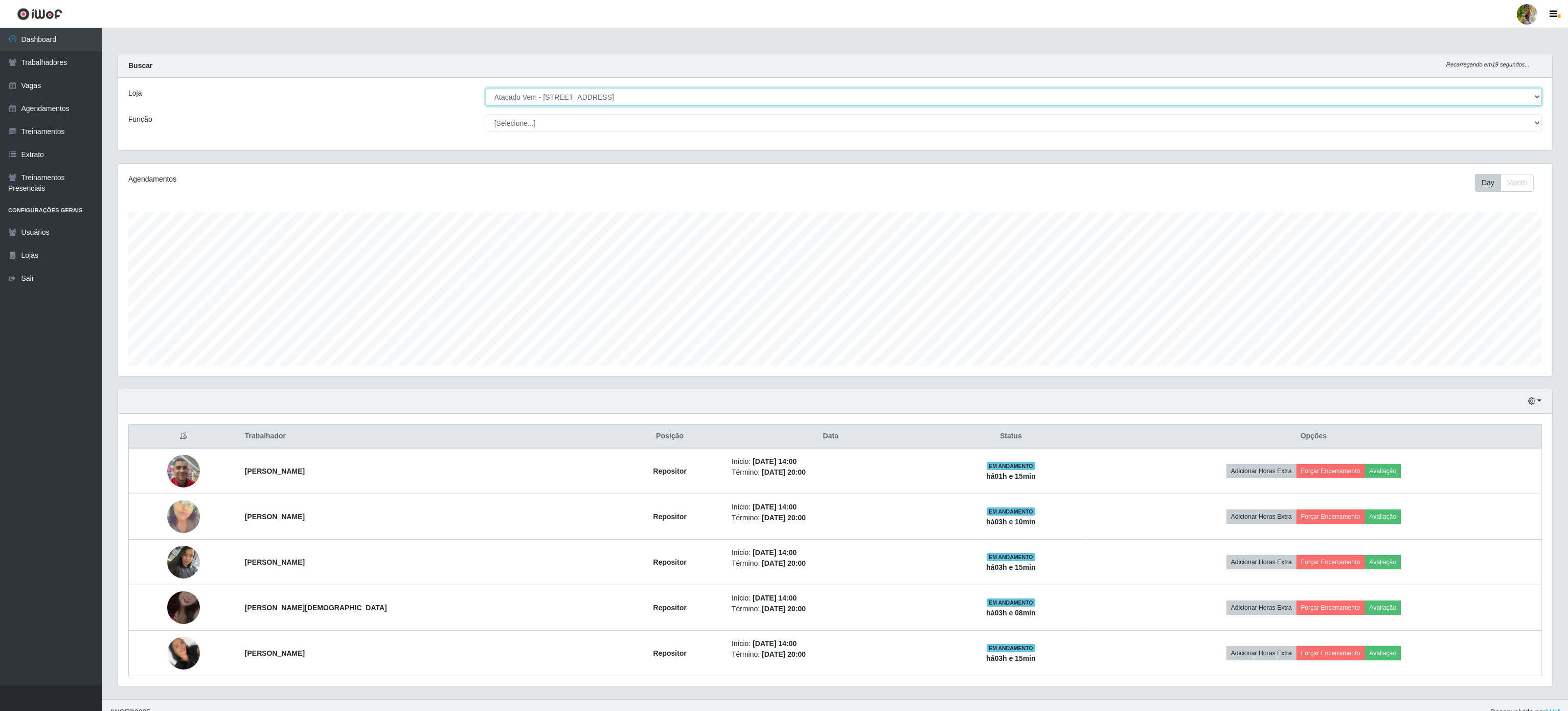
click at [606, 94] on select "[Selecione...] Atacado Vem - [GEOGRAPHIC_DATA] 30 Laranjeiras Velha Atacado Vem…" at bounding box center [1013, 97] width 1056 height 18
click at [486, 89] on select "[Selecione...] Atacado Vem - [GEOGRAPHIC_DATA] 30 Laranjeiras Velha Atacado Vem…" at bounding box center [1013, 97] width 1056 height 18
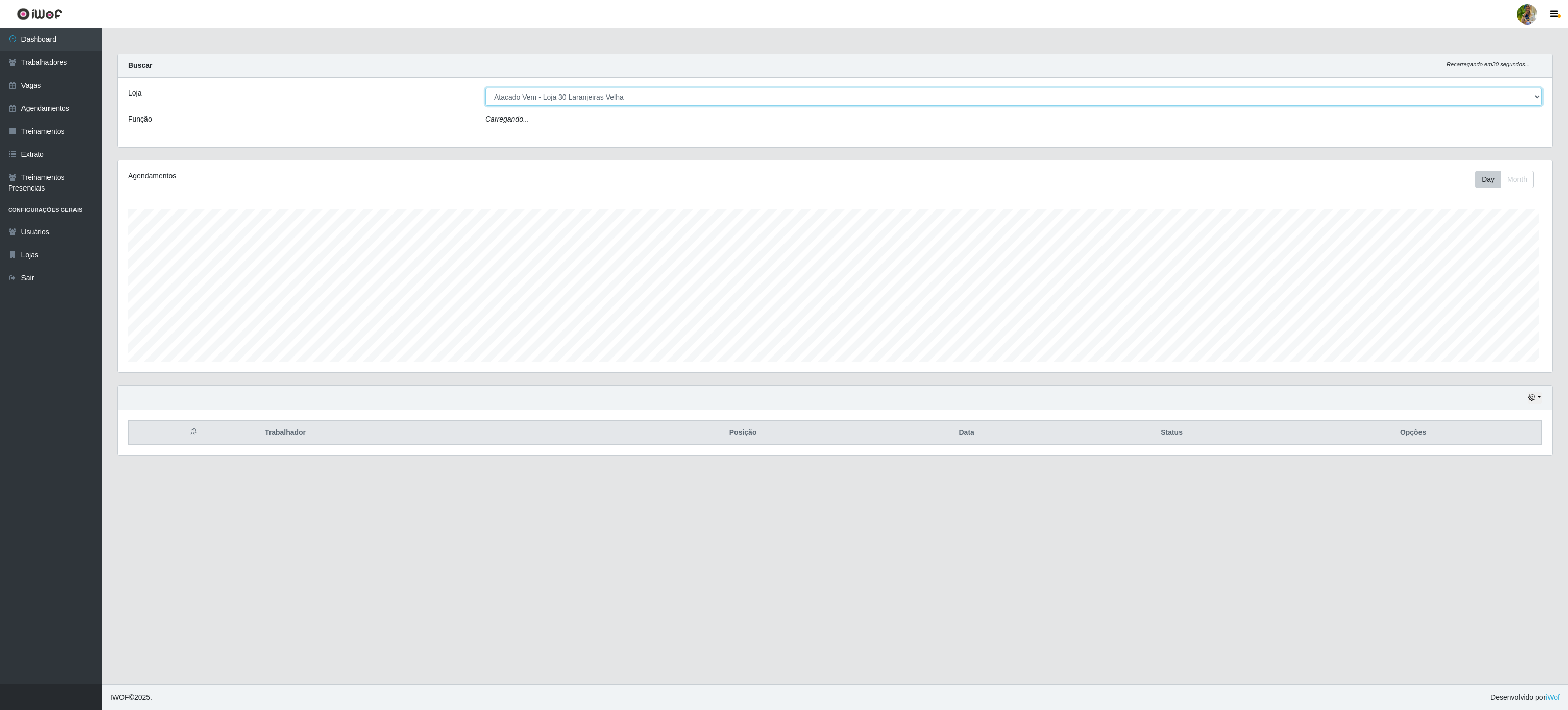
scroll to position [212, 1433]
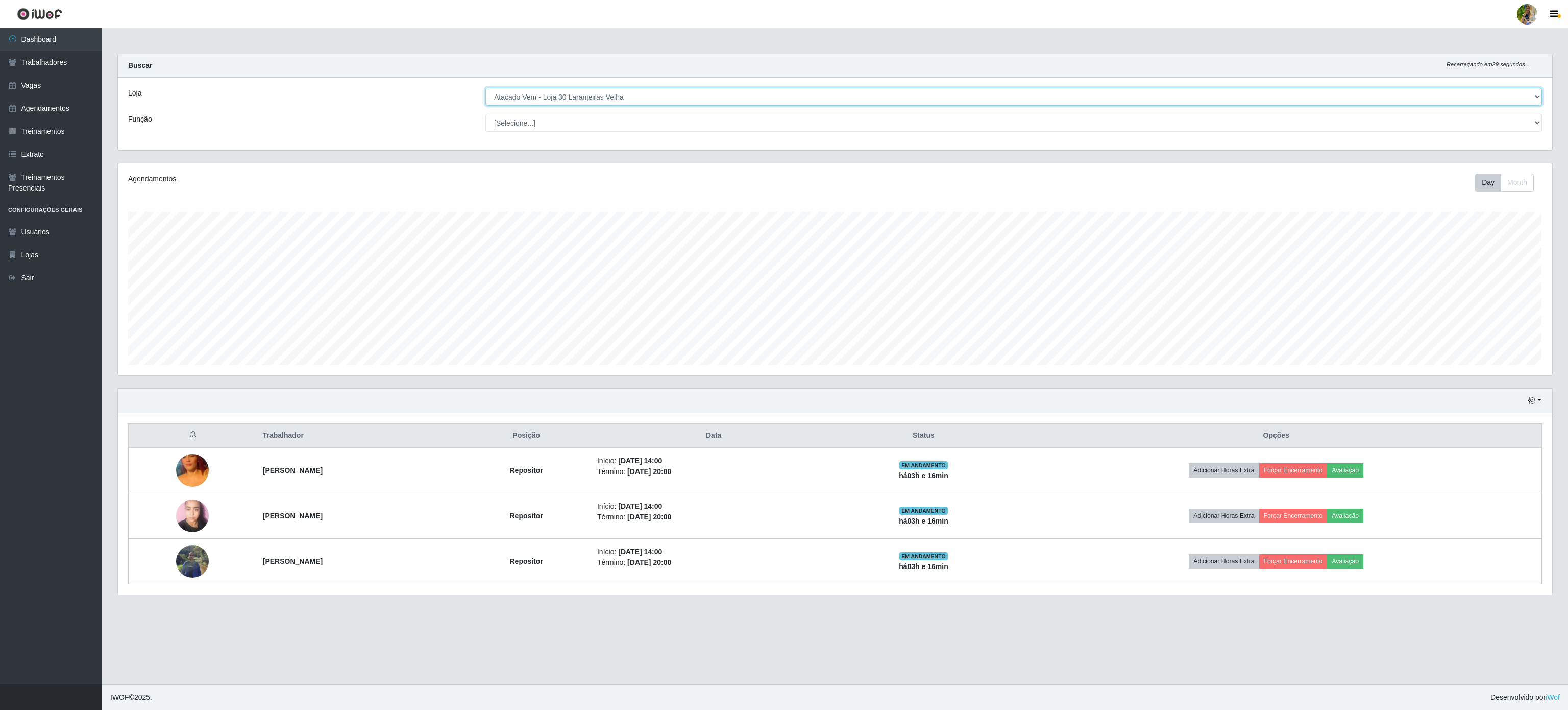
click at [629, 100] on select "[Selecione...] Atacado Vem - [GEOGRAPHIC_DATA] 30 Laranjeiras Velha Atacado Vem…" at bounding box center [1014, 96] width 1056 height 18
select select "455"
click at [485, 88] on select "[Selecione...] Atacado Vem - [GEOGRAPHIC_DATA] 30 Laranjeiras Velha Atacado Vem…" at bounding box center [1014, 96] width 1056 height 18
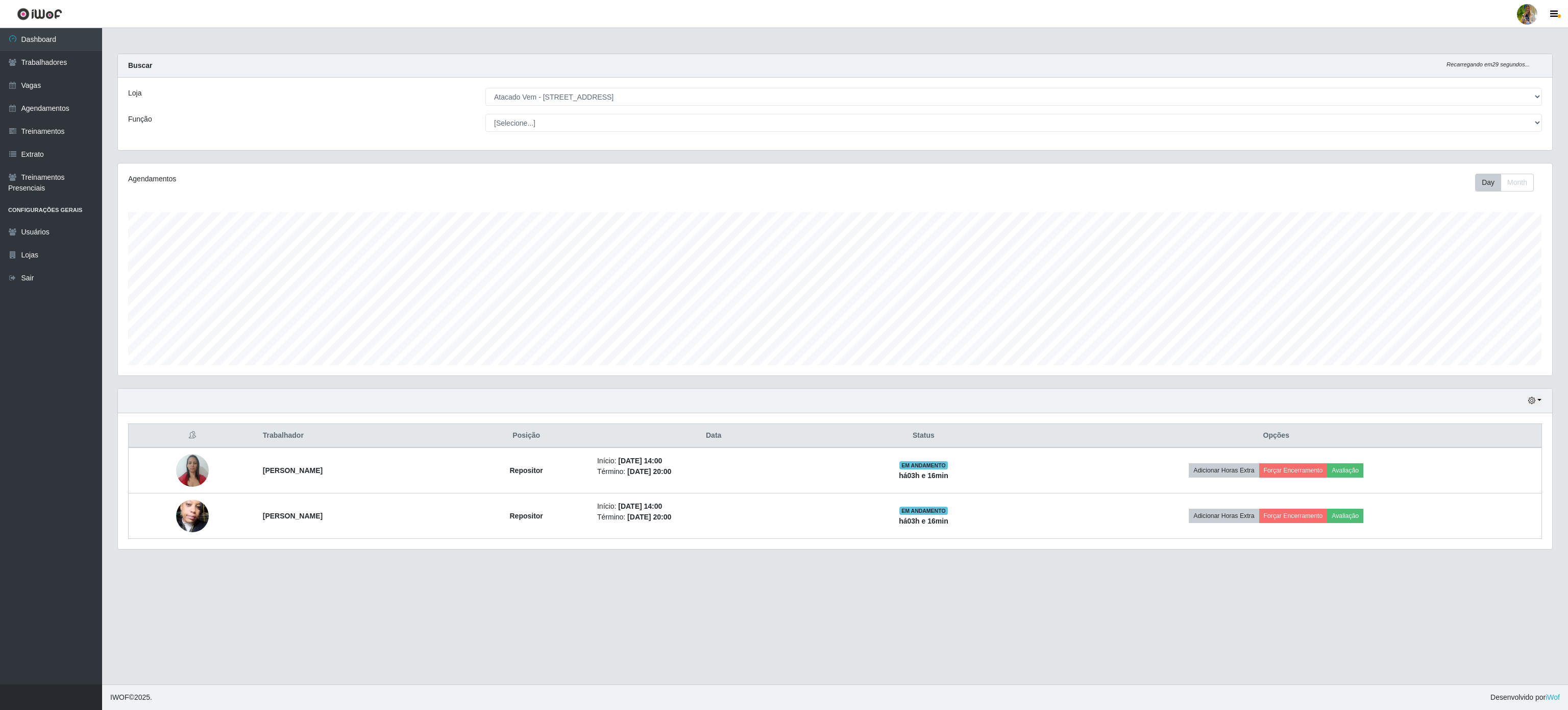
click at [657, 107] on div "Loja [Selecione...] Atacado Vem - [GEOGRAPHIC_DATA] 30 Laranjeiras Velha Atacad…" at bounding box center [835, 114] width 1434 height 72
